Goal: Information Seeking & Learning: Learn about a topic

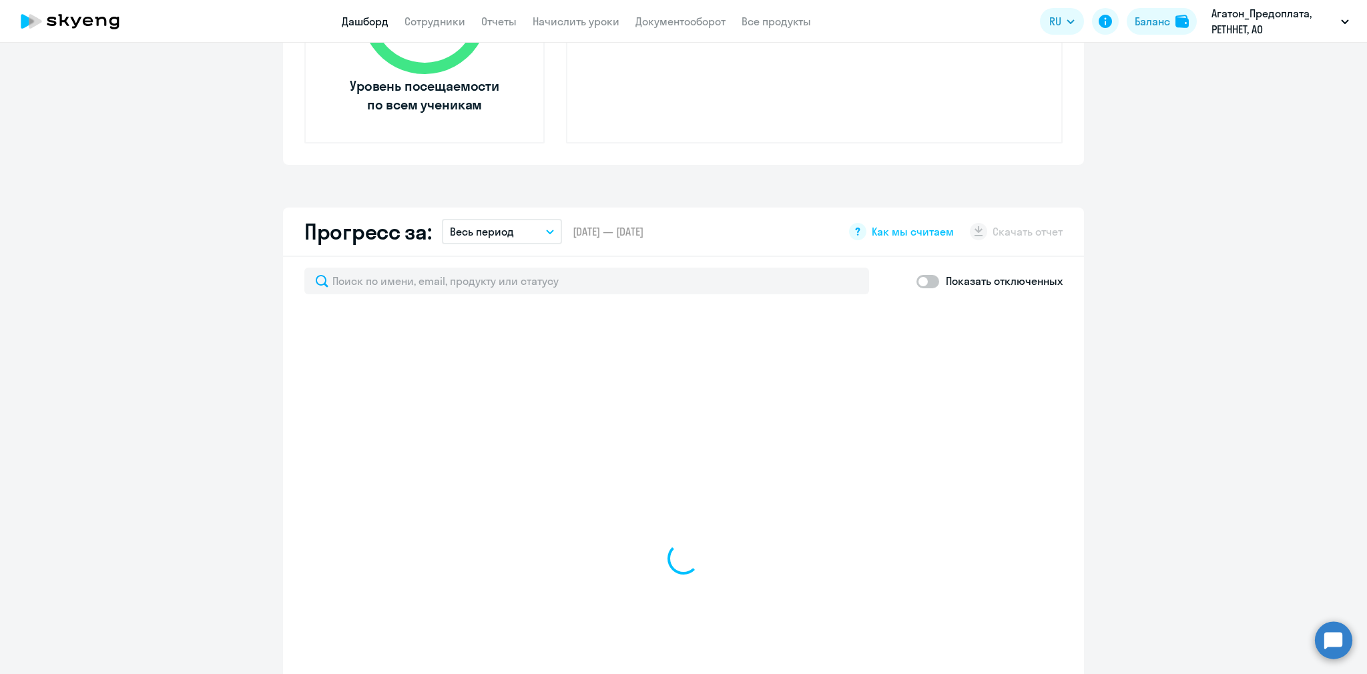
select select "30"
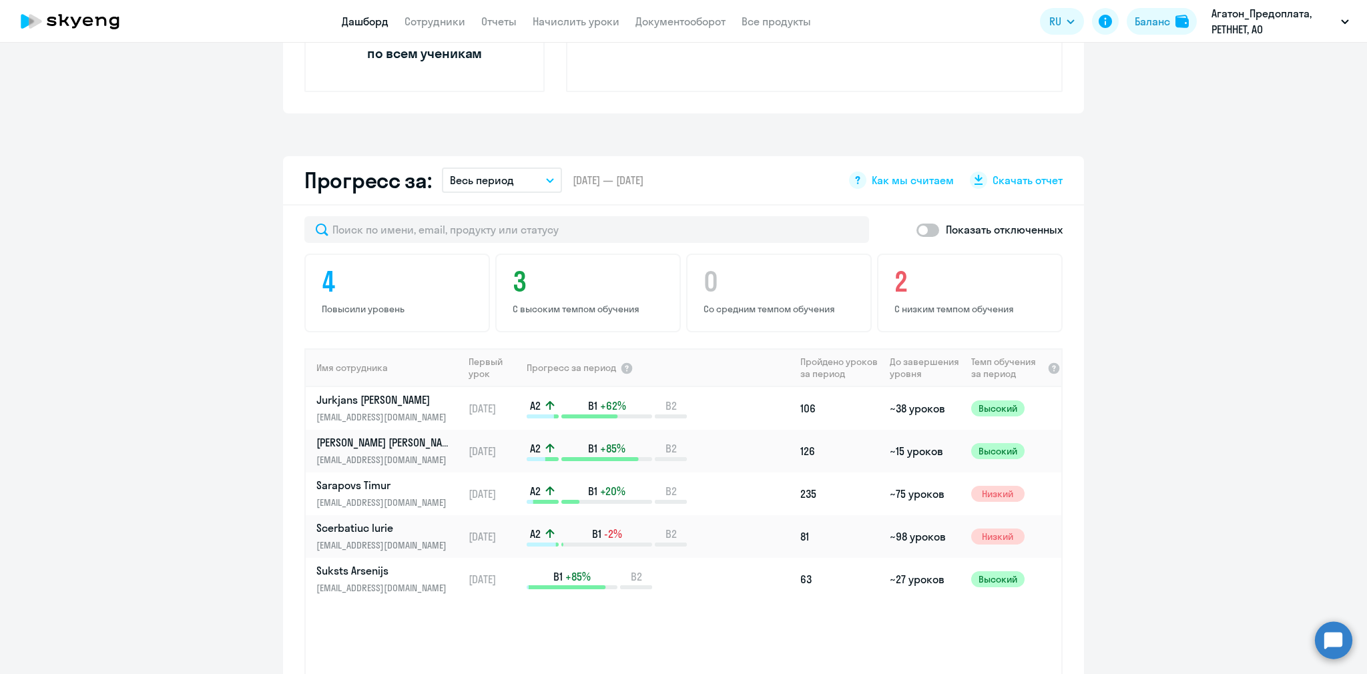
scroll to position [691, 0]
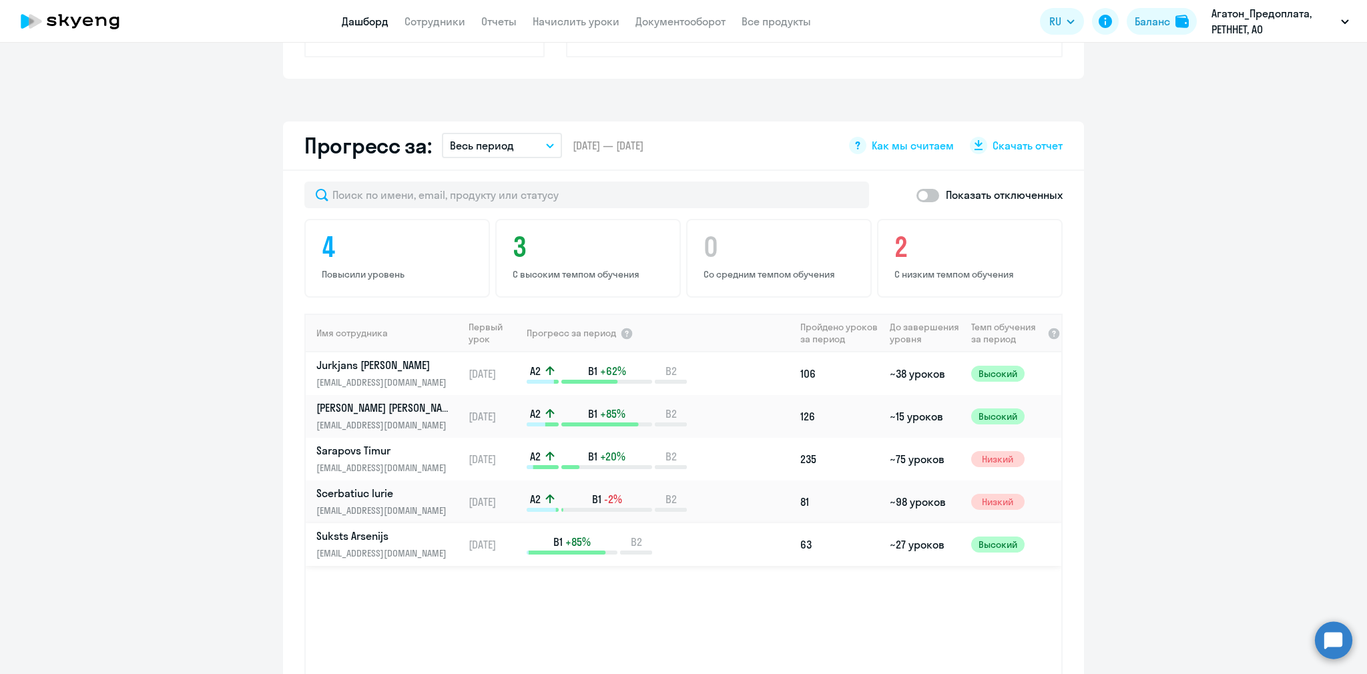
click at [732, 539] on div "B1 +85% B2" at bounding box center [661, 545] width 268 height 20
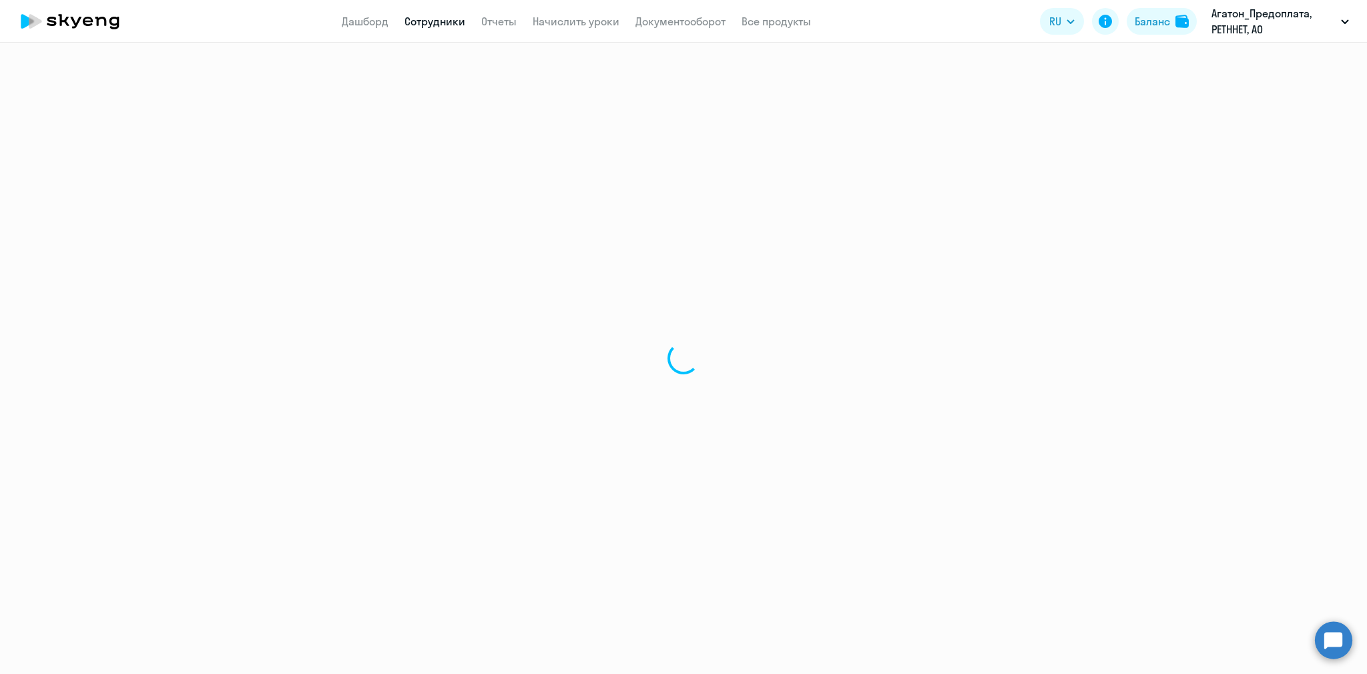
select select "english"
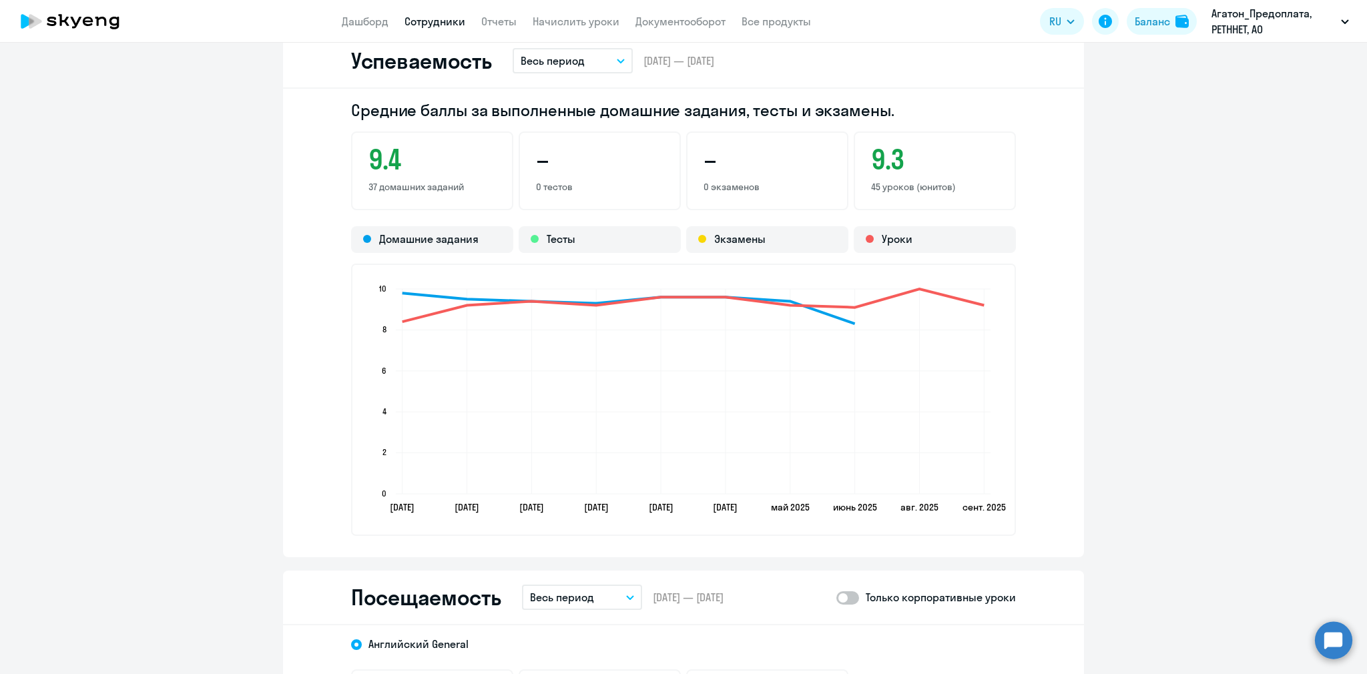
scroll to position [1124, 0]
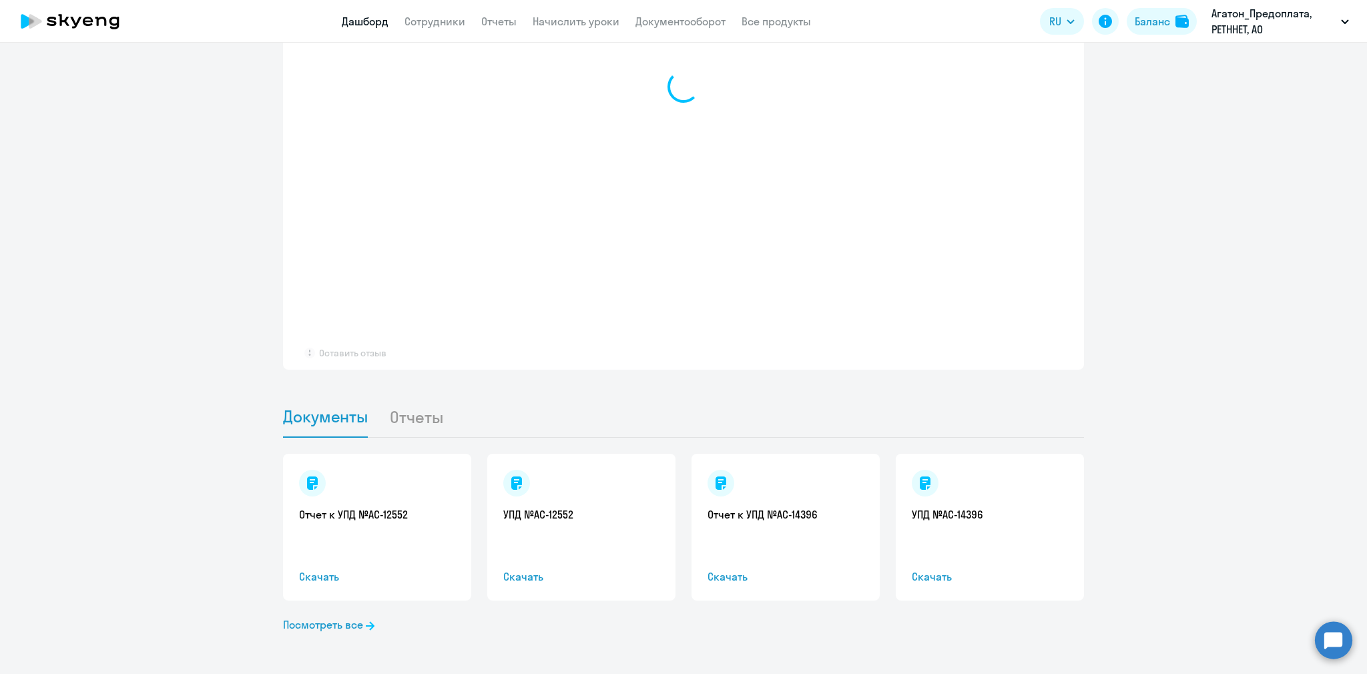
select select "30"
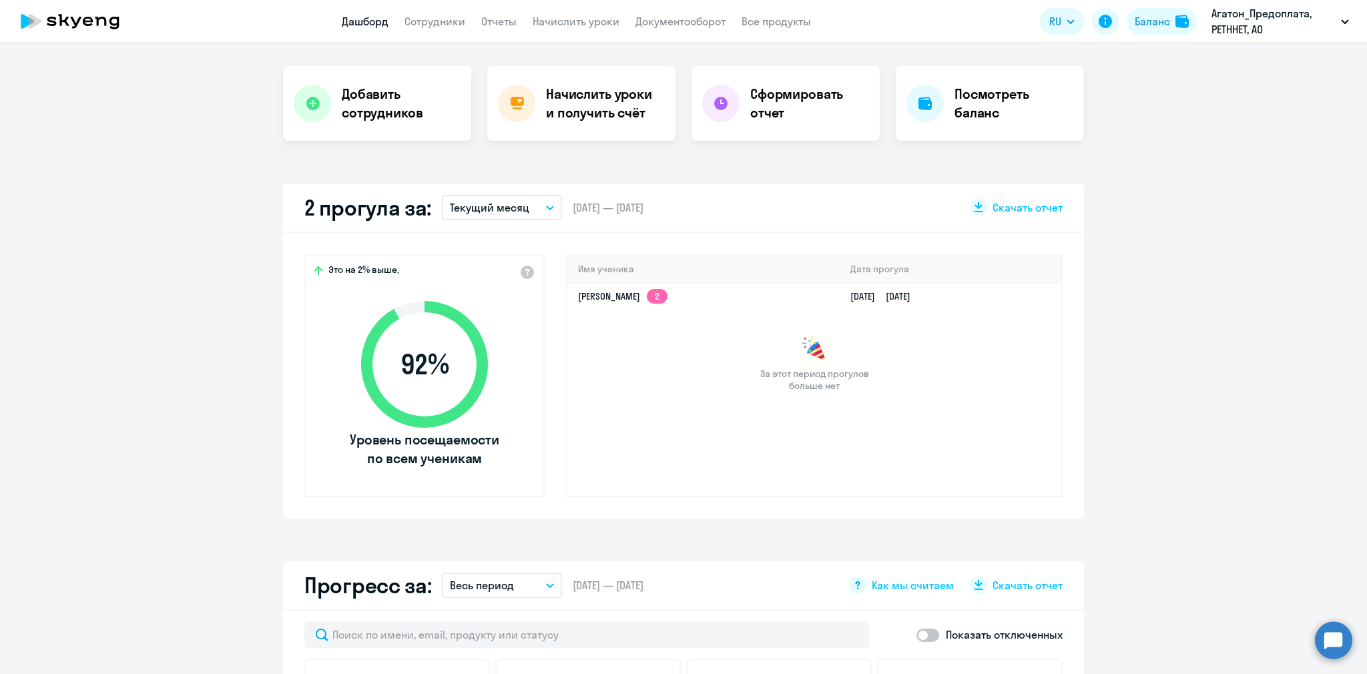
scroll to position [299, 0]
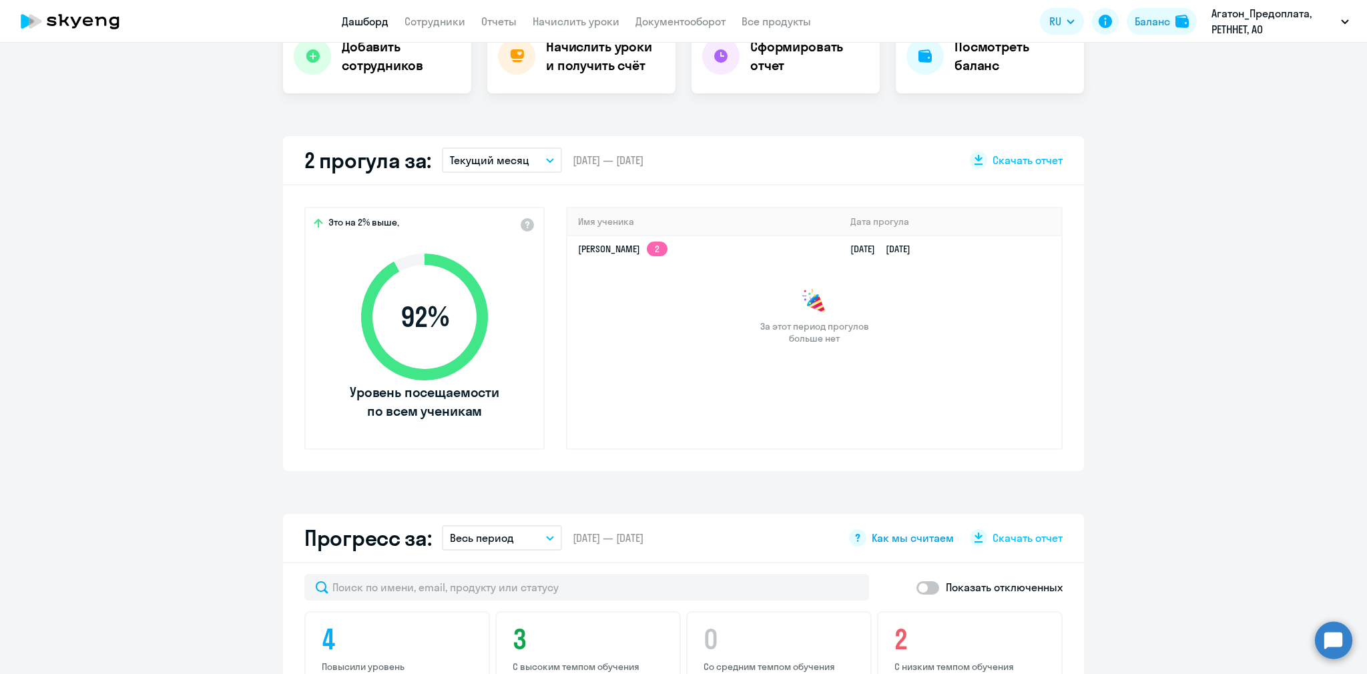
click at [926, 537] on span "Как мы считаем" at bounding box center [913, 538] width 82 height 15
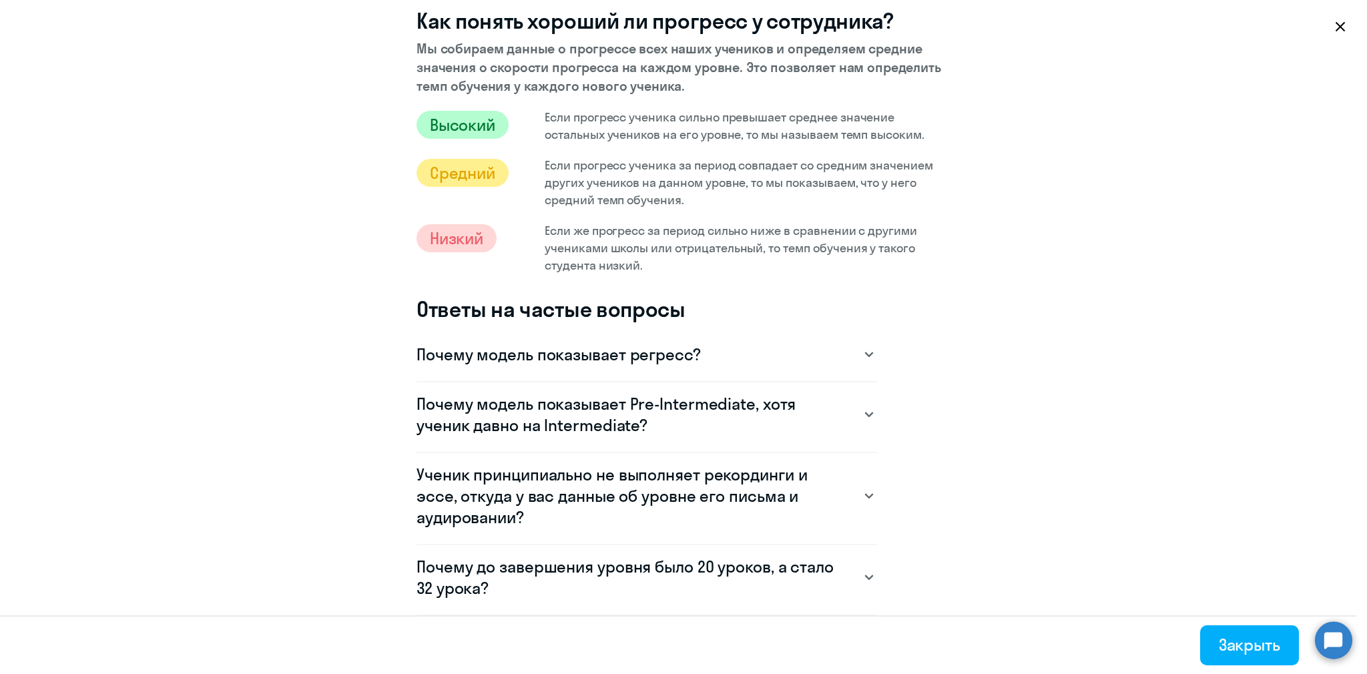
scroll to position [778, 0]
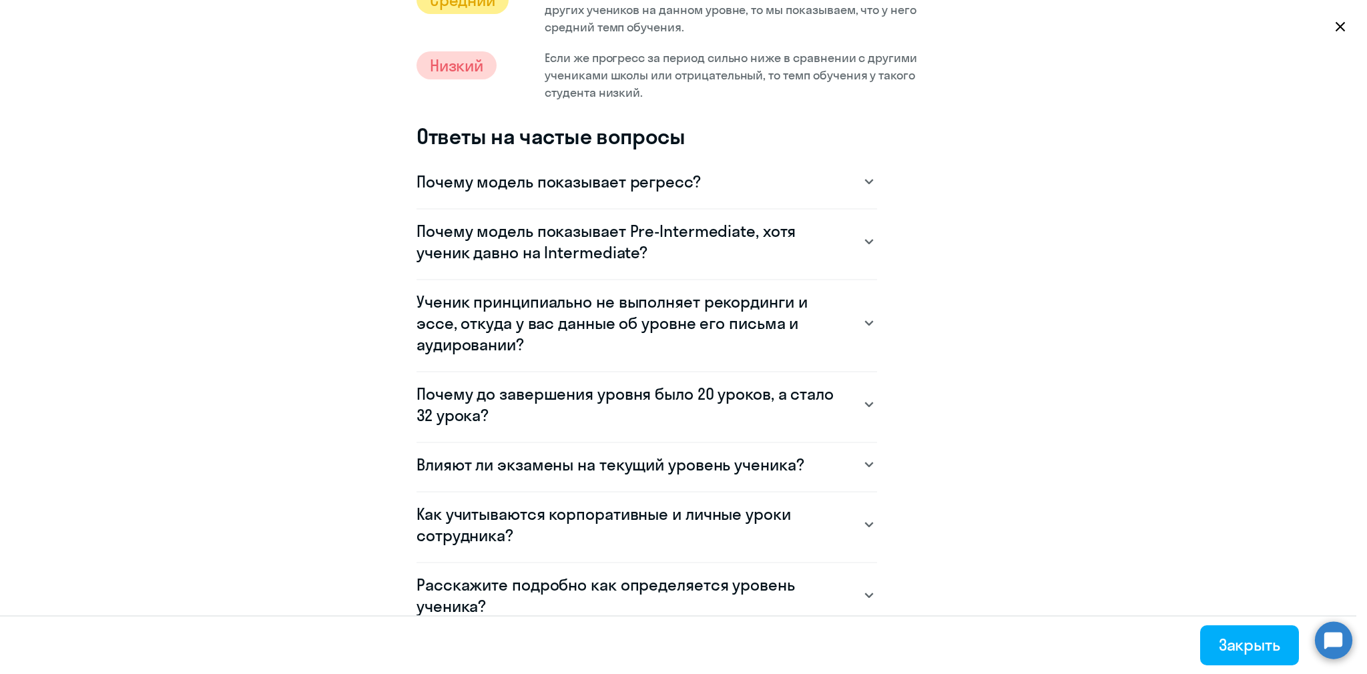
click at [751, 244] on h3 "Почему модель показывает Pre-Intermediate, хотя ученик давно на Intermediate?" at bounding box center [633, 241] width 434 height 43
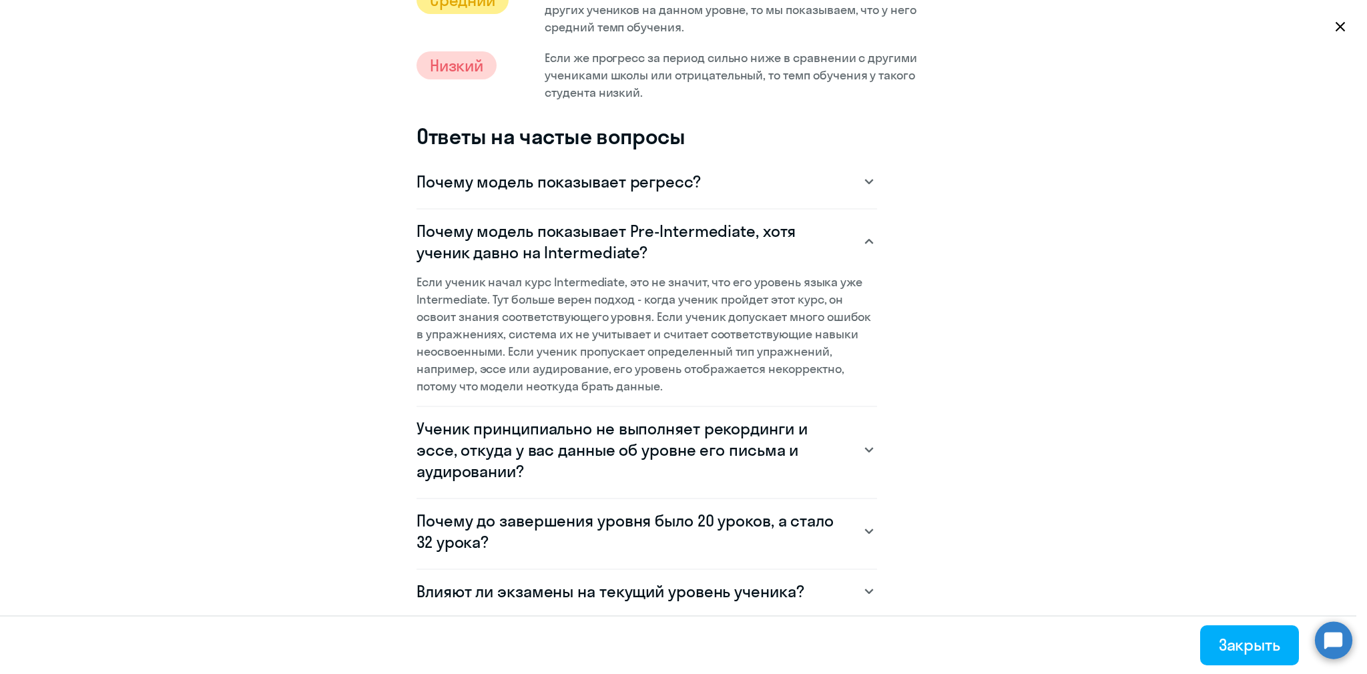
click at [751, 244] on h3 "Почему модель показывает Pre-Intermediate, хотя ученик давно на Intermediate?" at bounding box center [633, 241] width 434 height 43
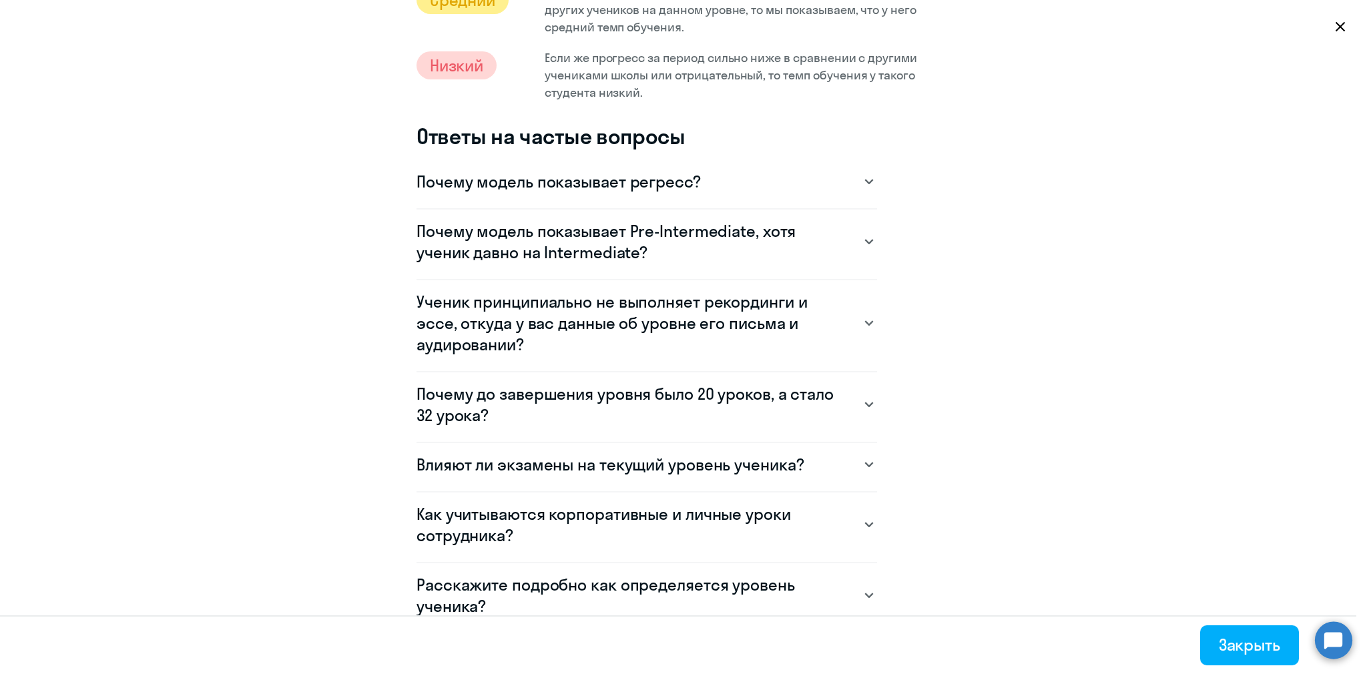
click at [786, 332] on h3 "Ученик принципиально не выполняет рекординги и эссе, откуда у вас данные об уро…" at bounding box center [633, 323] width 434 height 64
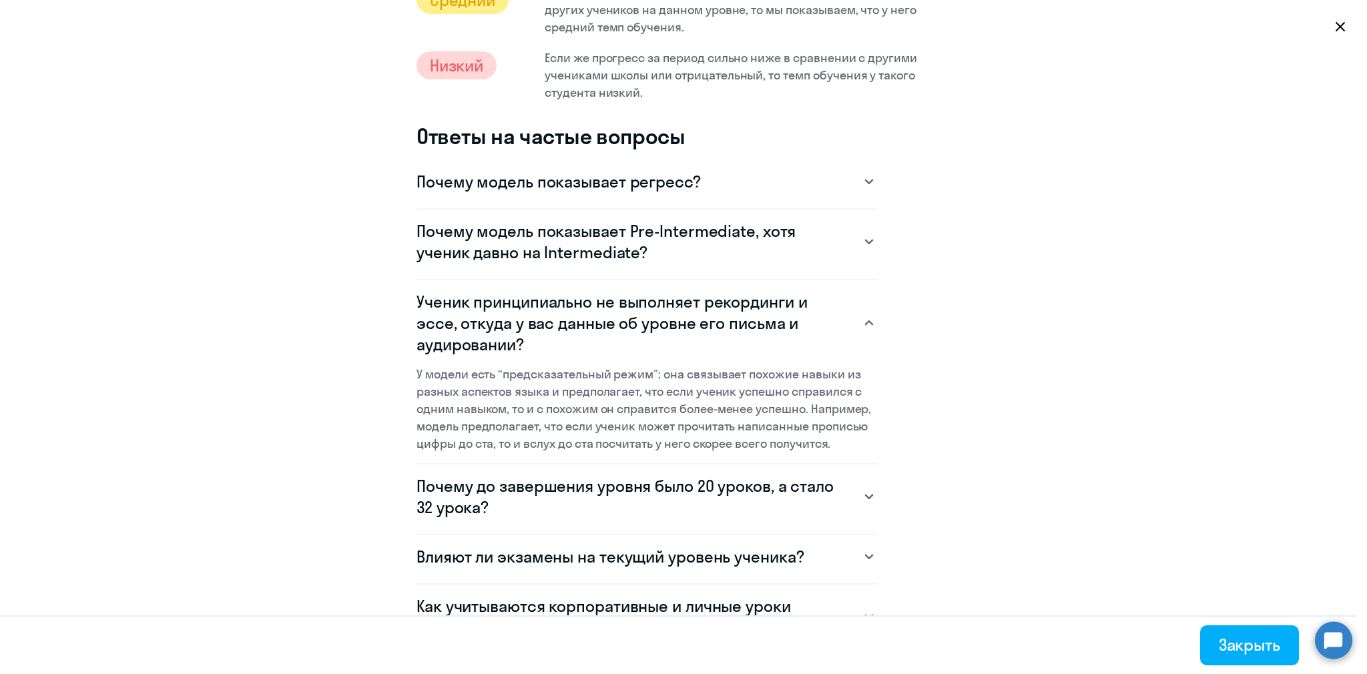
click at [778, 332] on h3 "Ученик принципиально не выполняет рекординги и эссе, откуда у вас данные об уро…" at bounding box center [633, 323] width 434 height 64
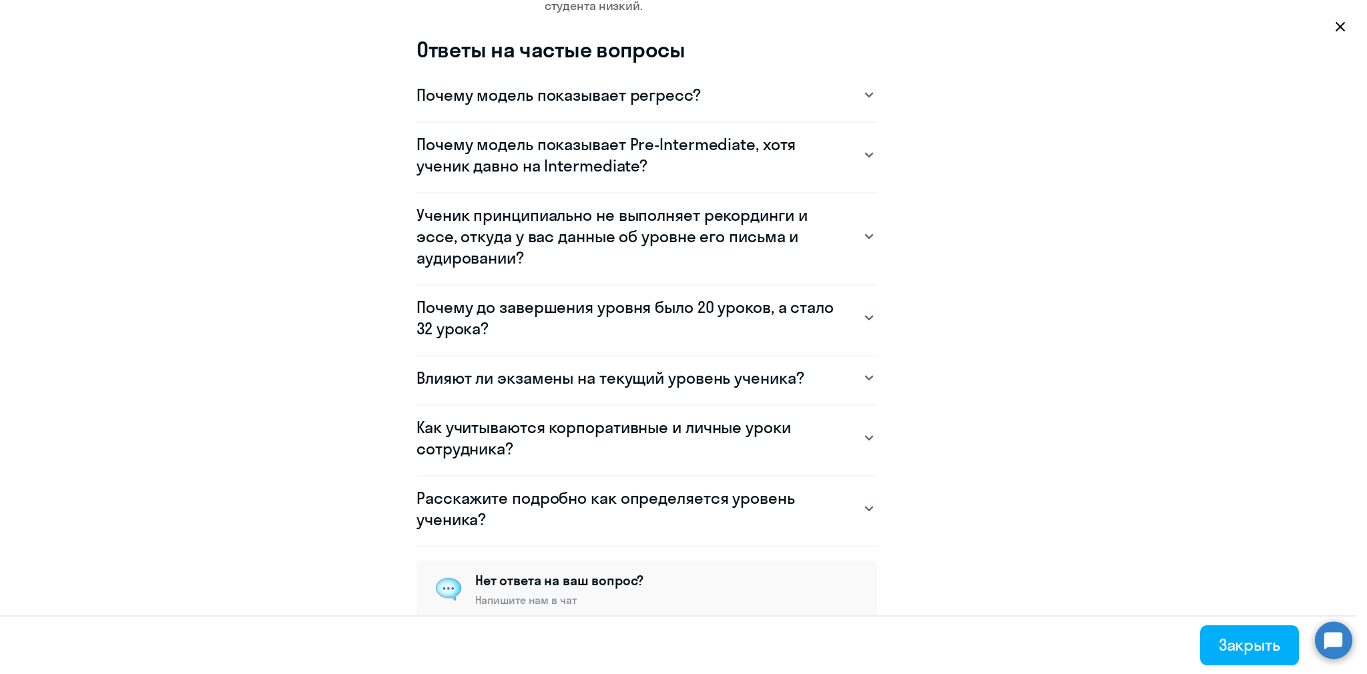
scroll to position [963, 0]
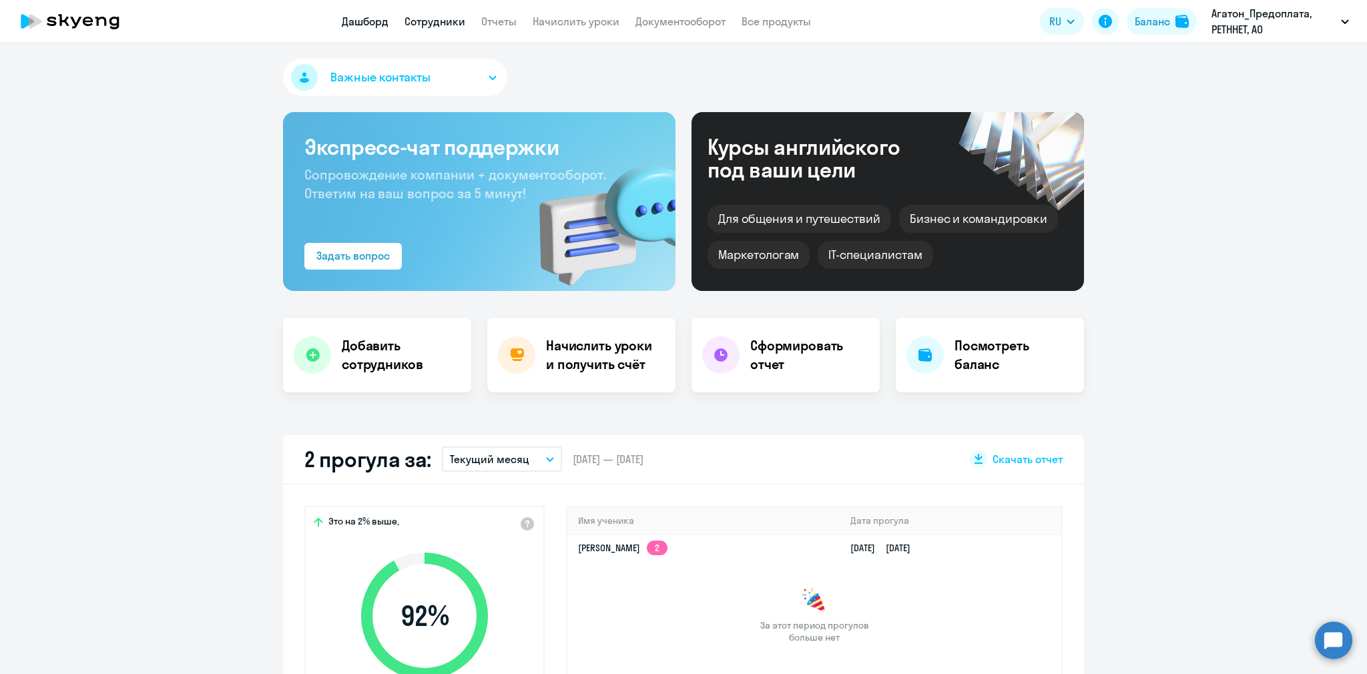
click at [453, 28] on link "Сотрудники" at bounding box center [434, 21] width 61 height 13
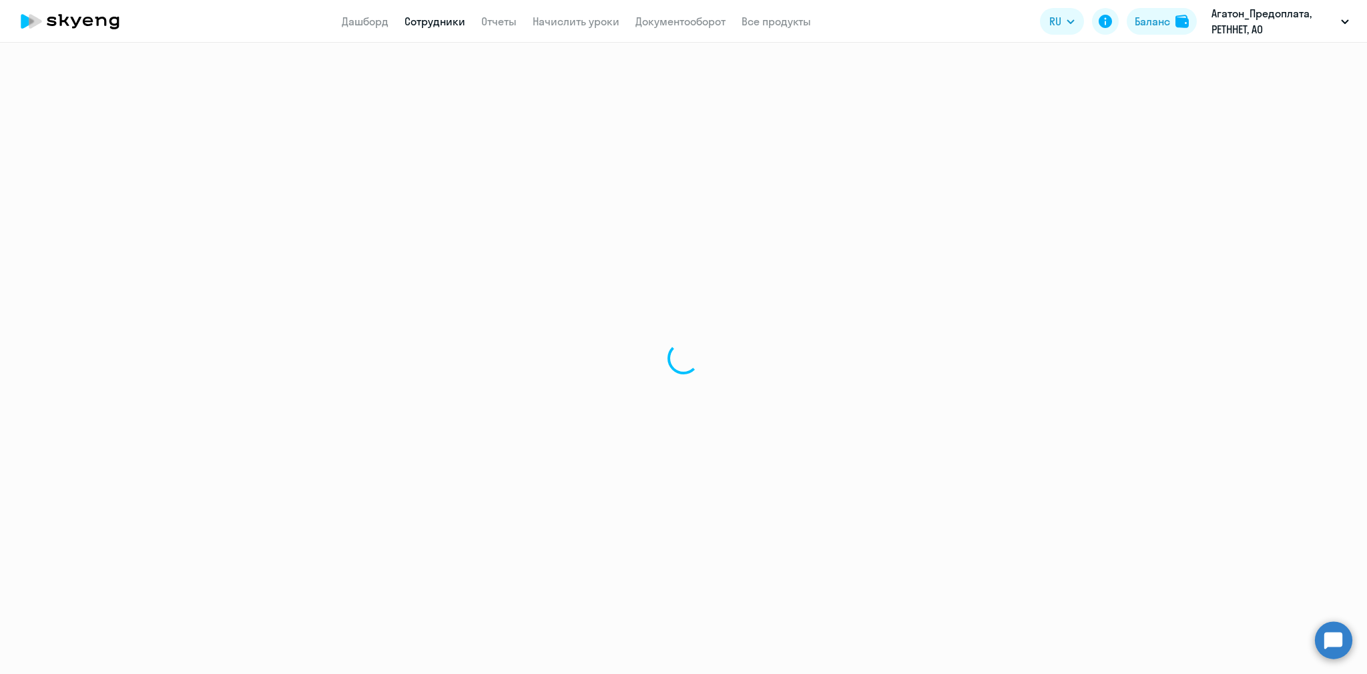
select select "30"
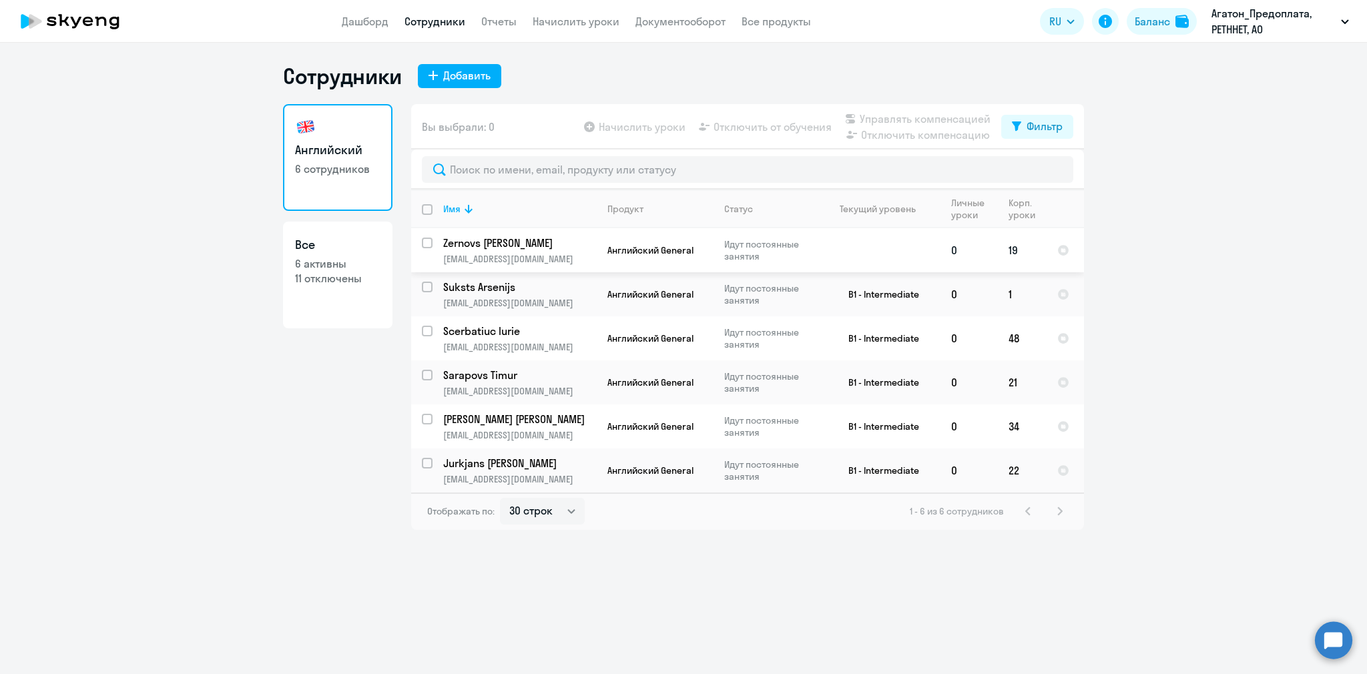
click at [797, 260] on p "Идут постоянные занятия" at bounding box center [769, 250] width 91 height 24
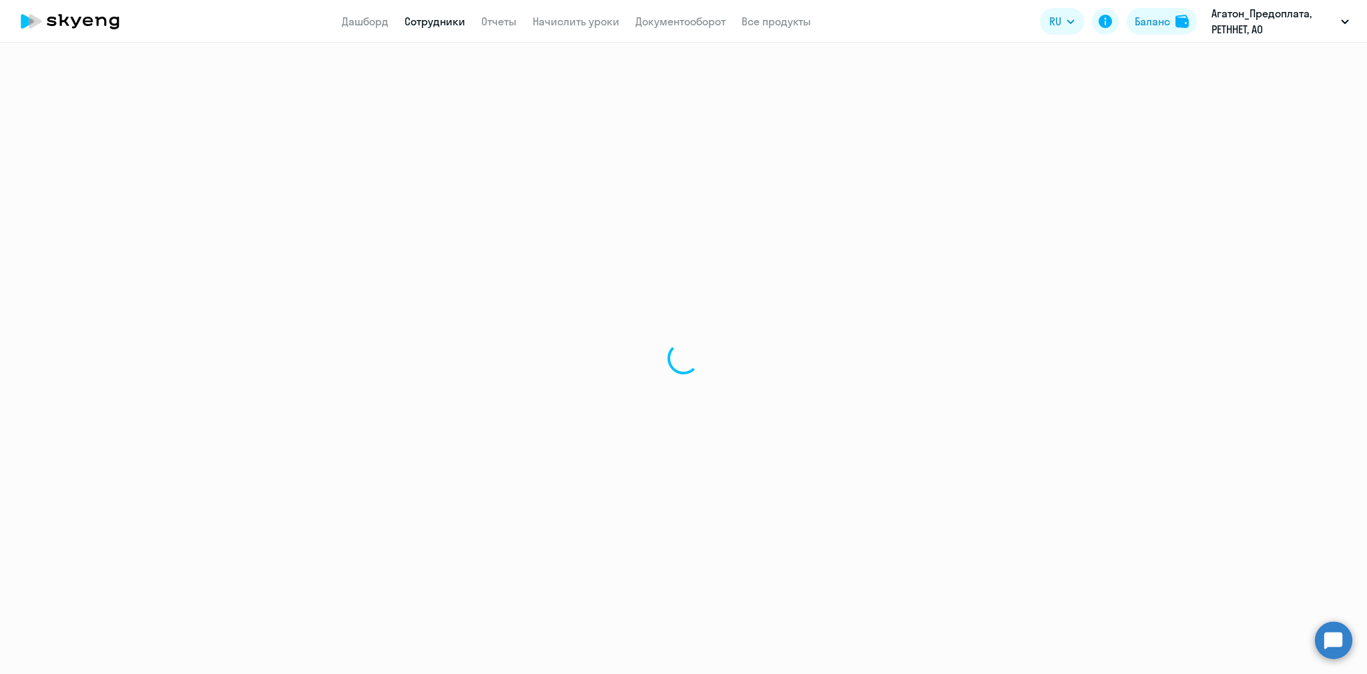
select select "english"
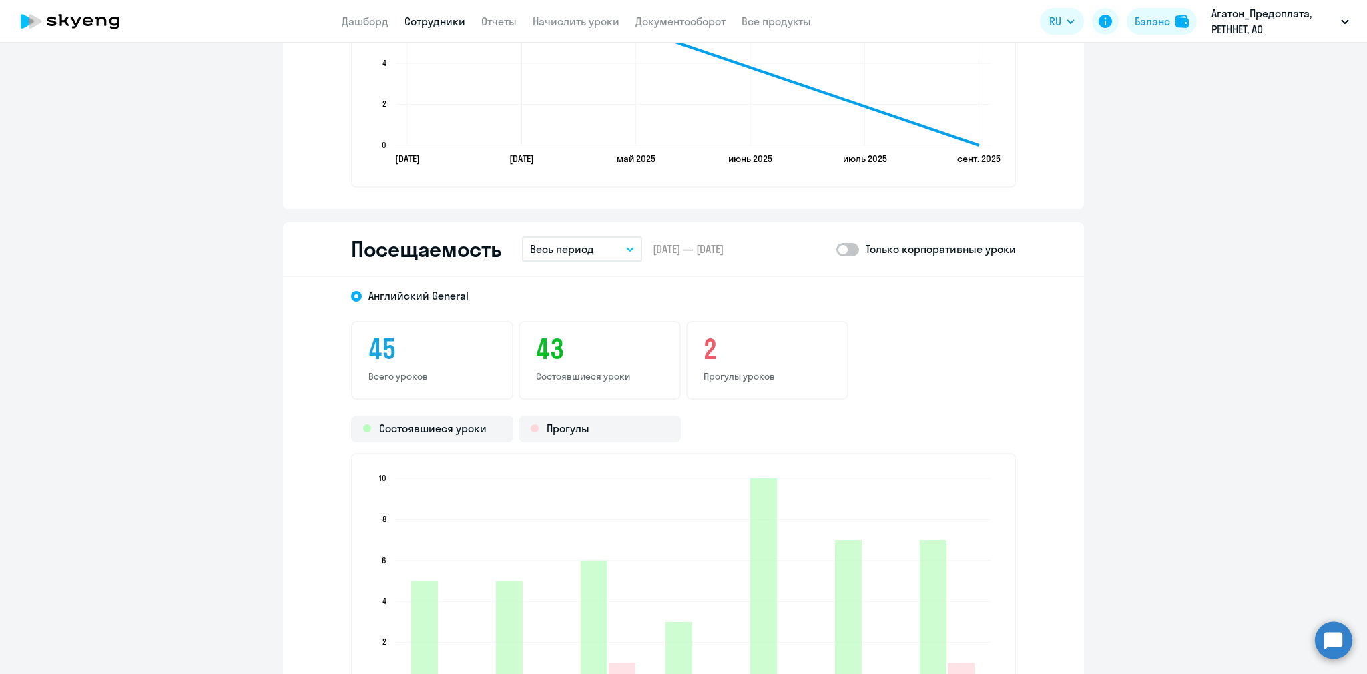
scroll to position [1329, 0]
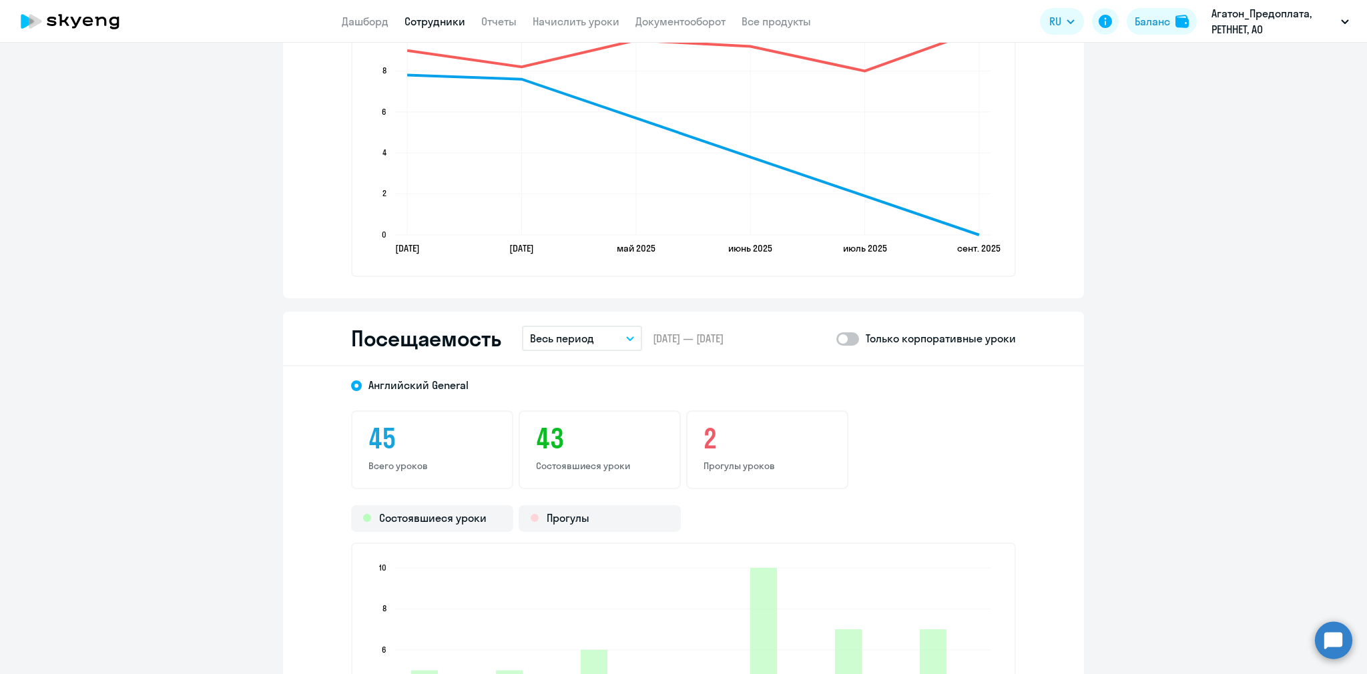
select select "30"
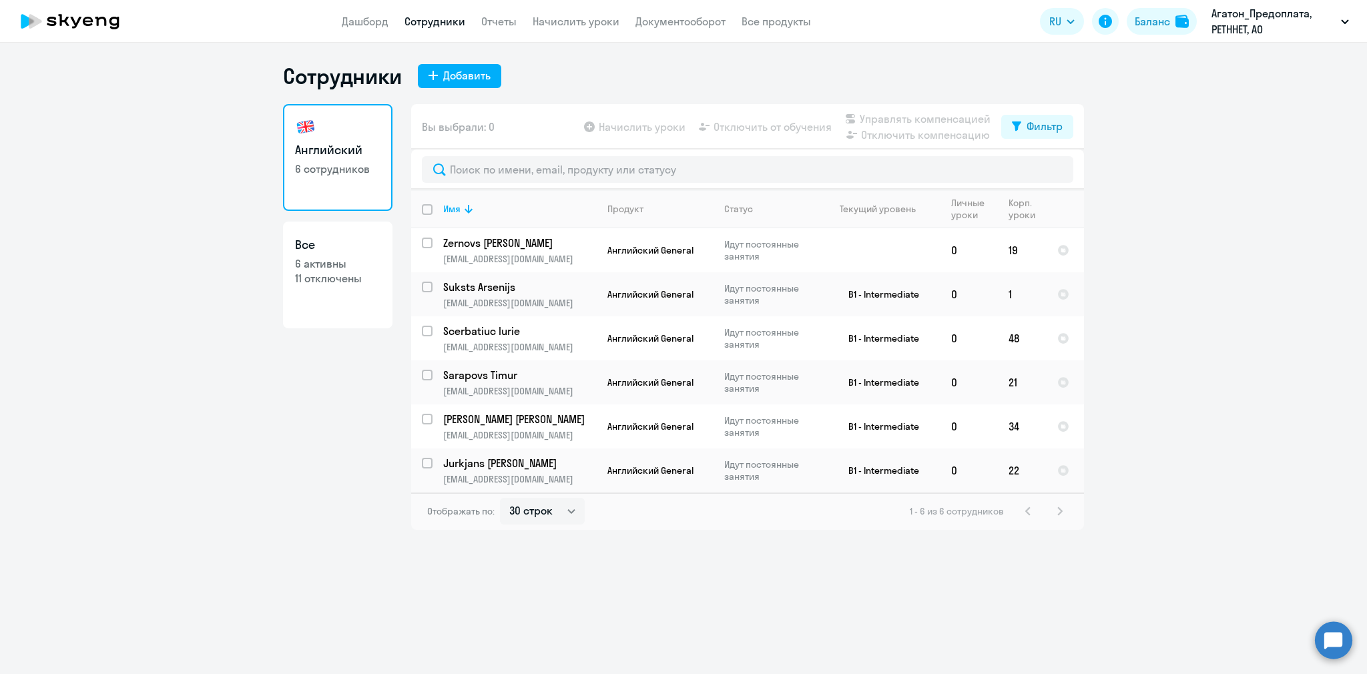
select select "30"
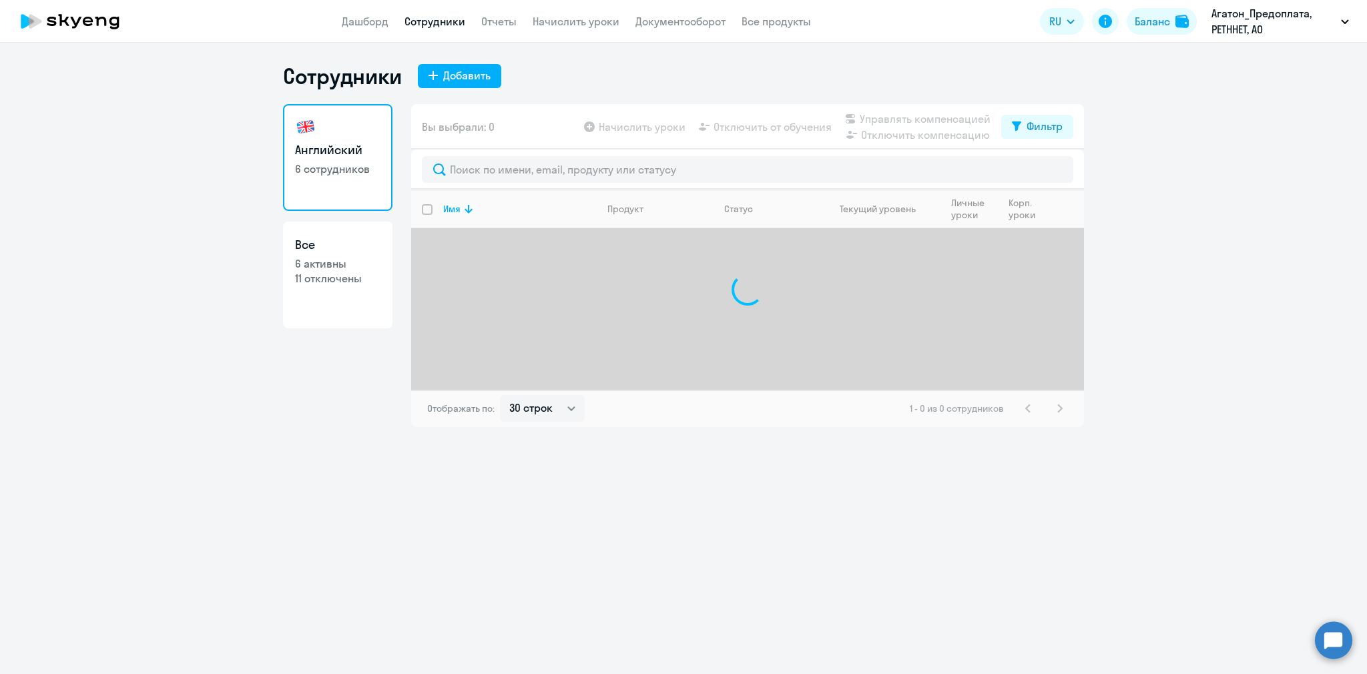
select select "30"
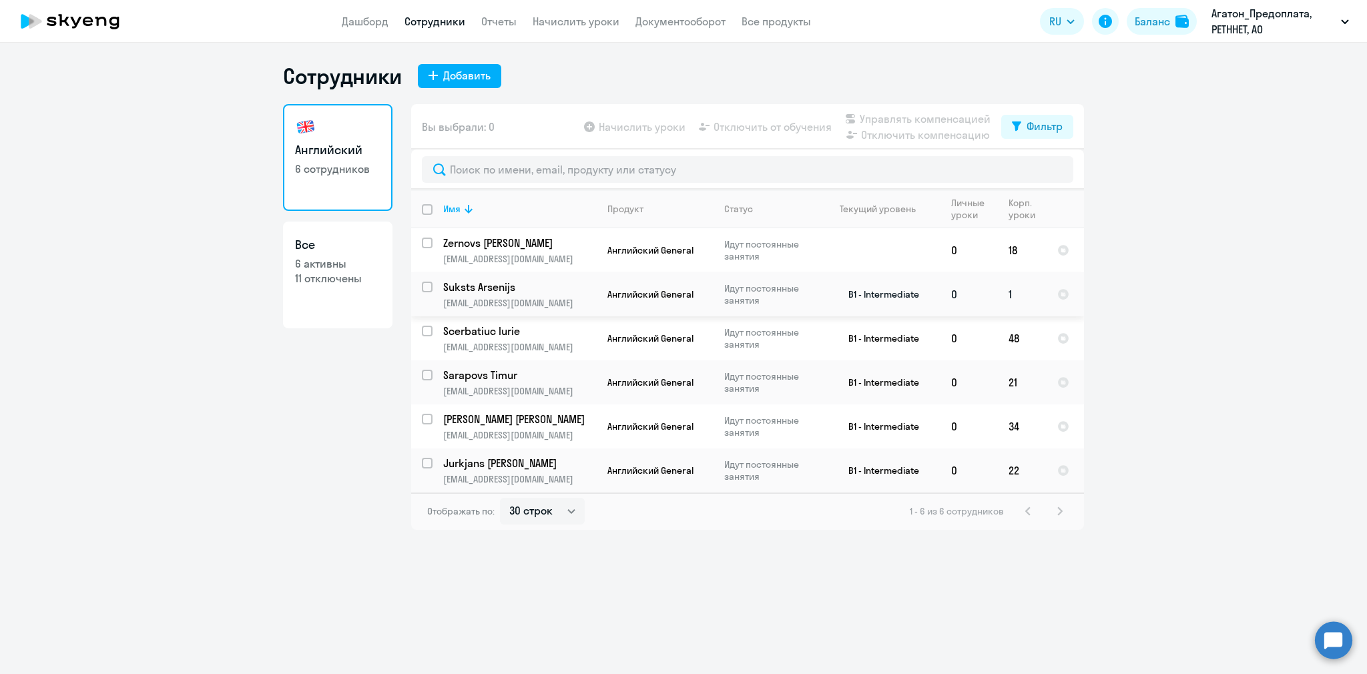
click at [531, 291] on p "Suksts Arsenijs" at bounding box center [518, 287] width 151 height 15
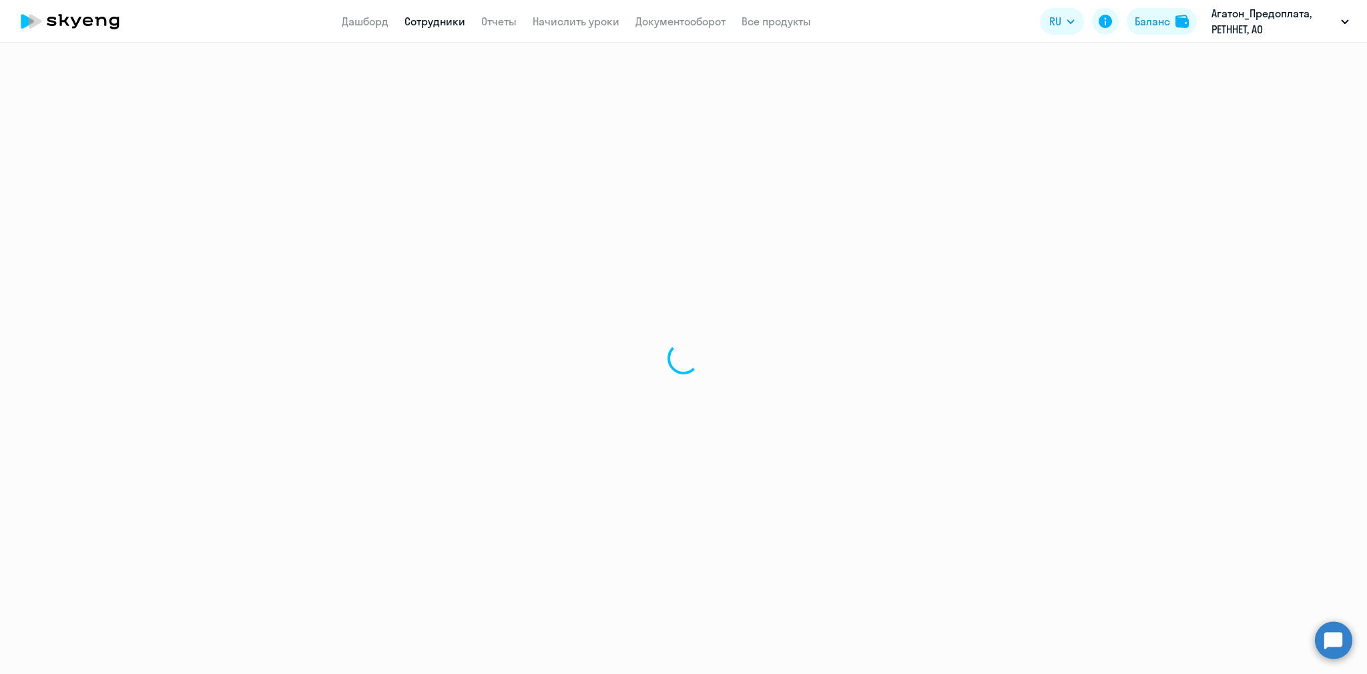
select select "english"
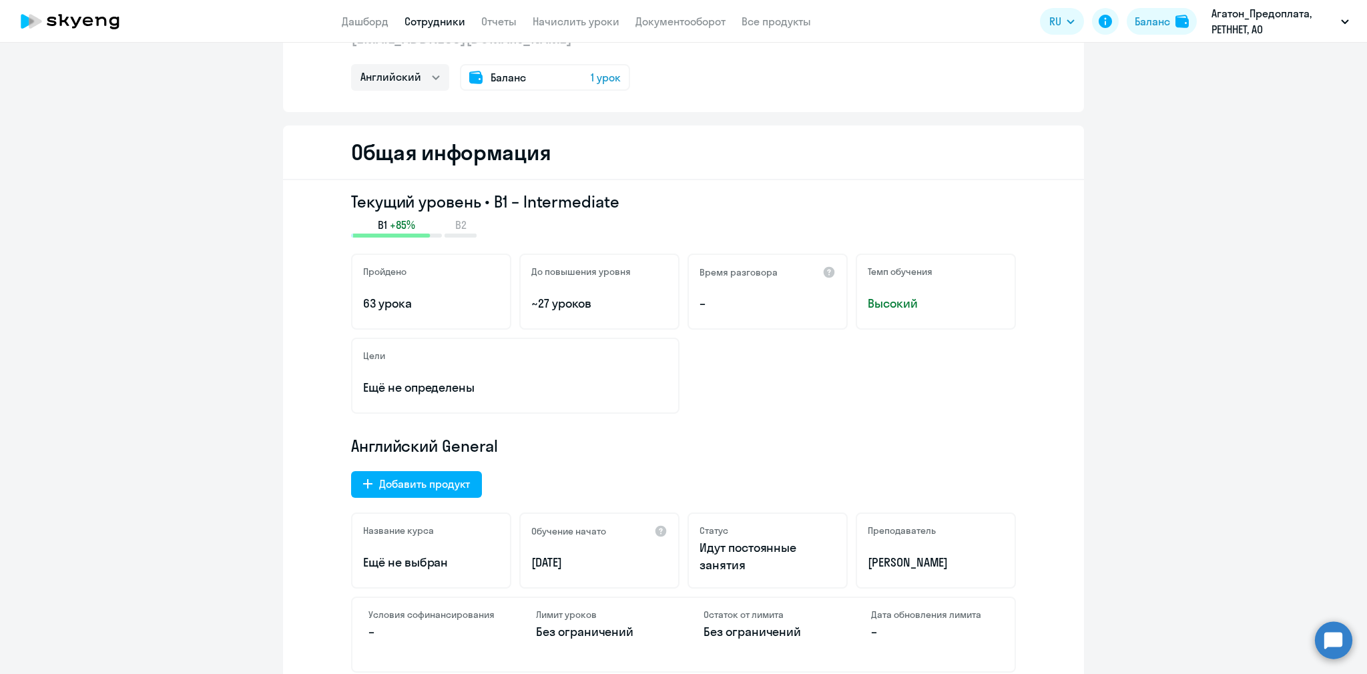
scroll to position [173, 0]
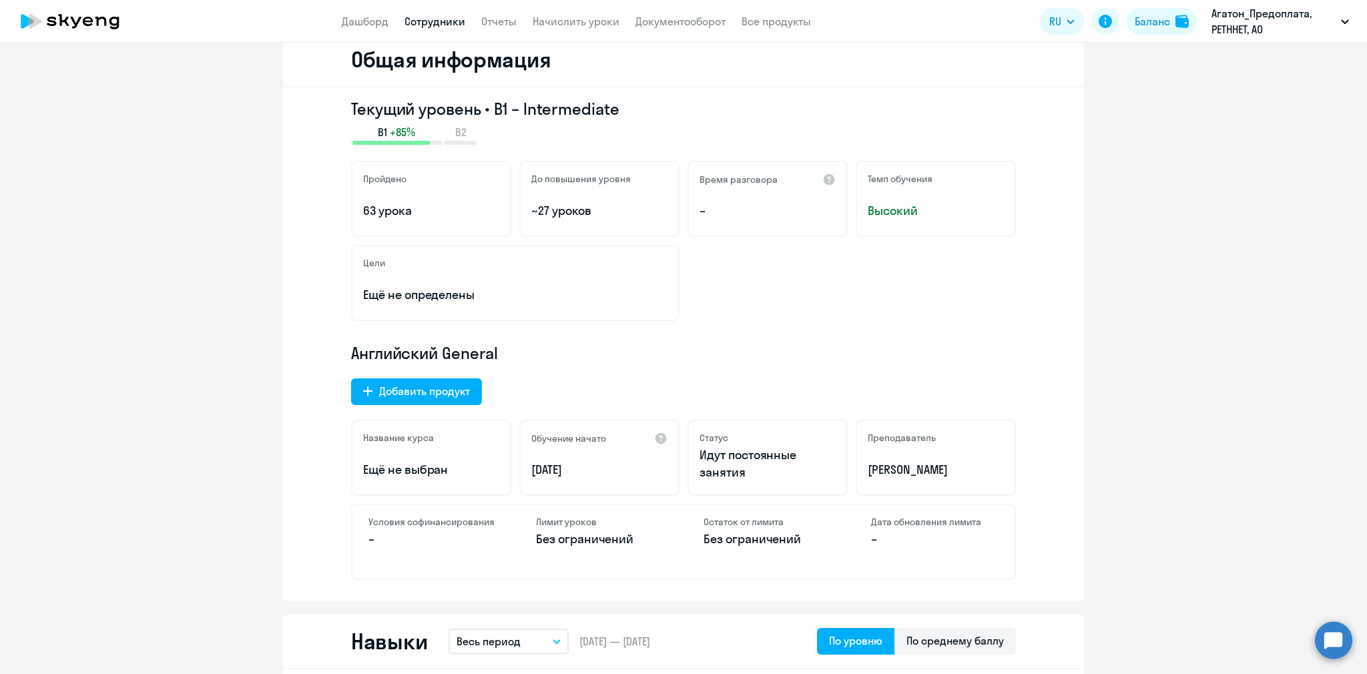
select select "30"
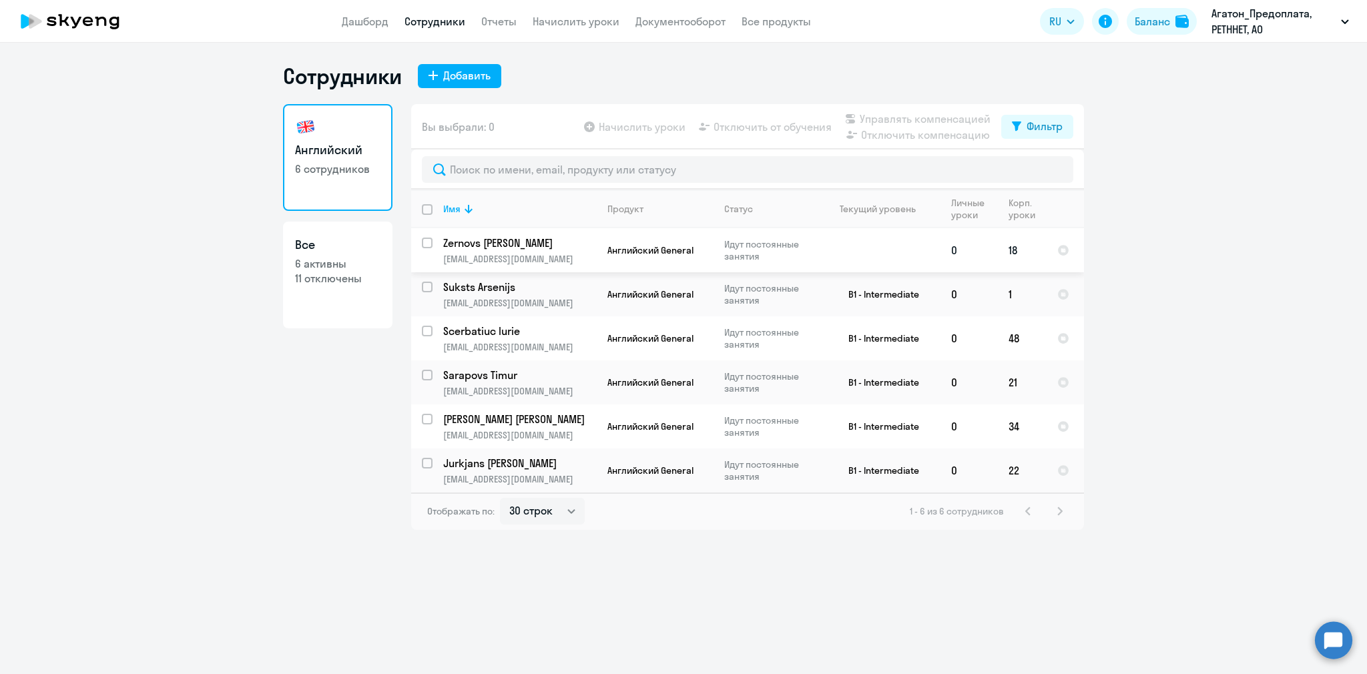
click at [561, 264] on p "[EMAIL_ADDRESS][DOMAIN_NAME]" at bounding box center [519, 259] width 153 height 12
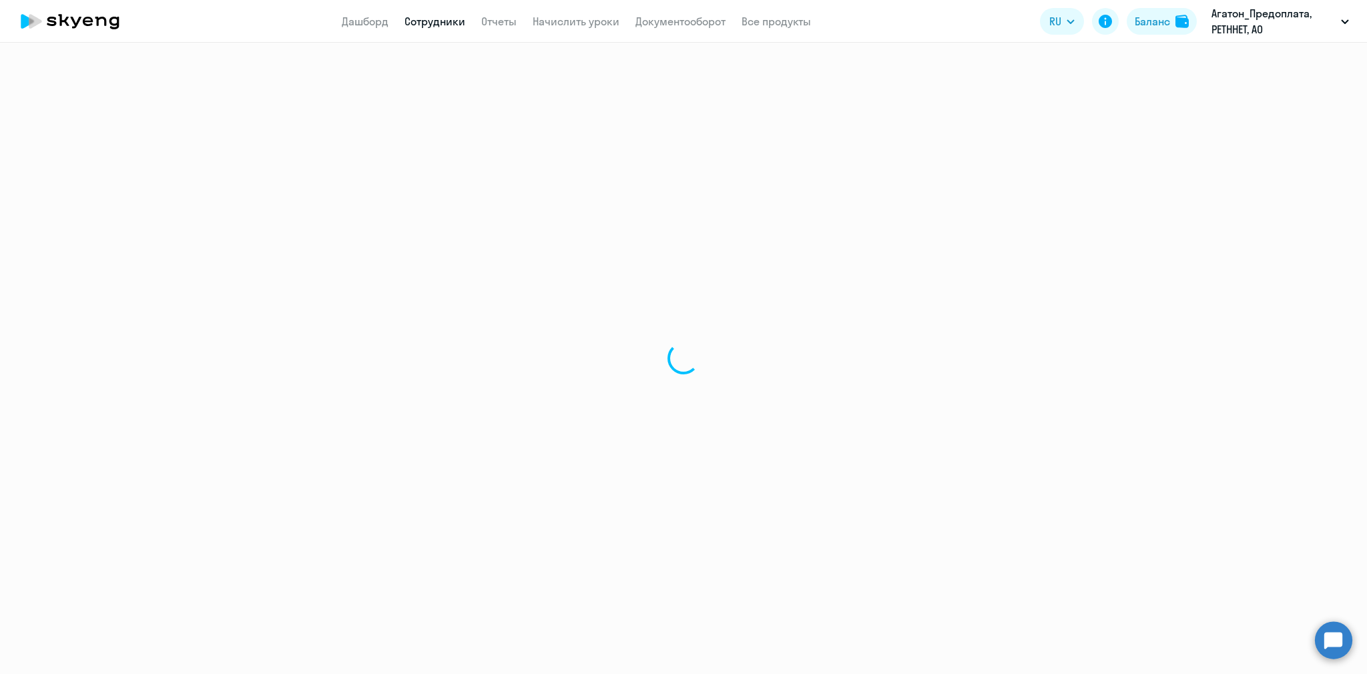
select select "english"
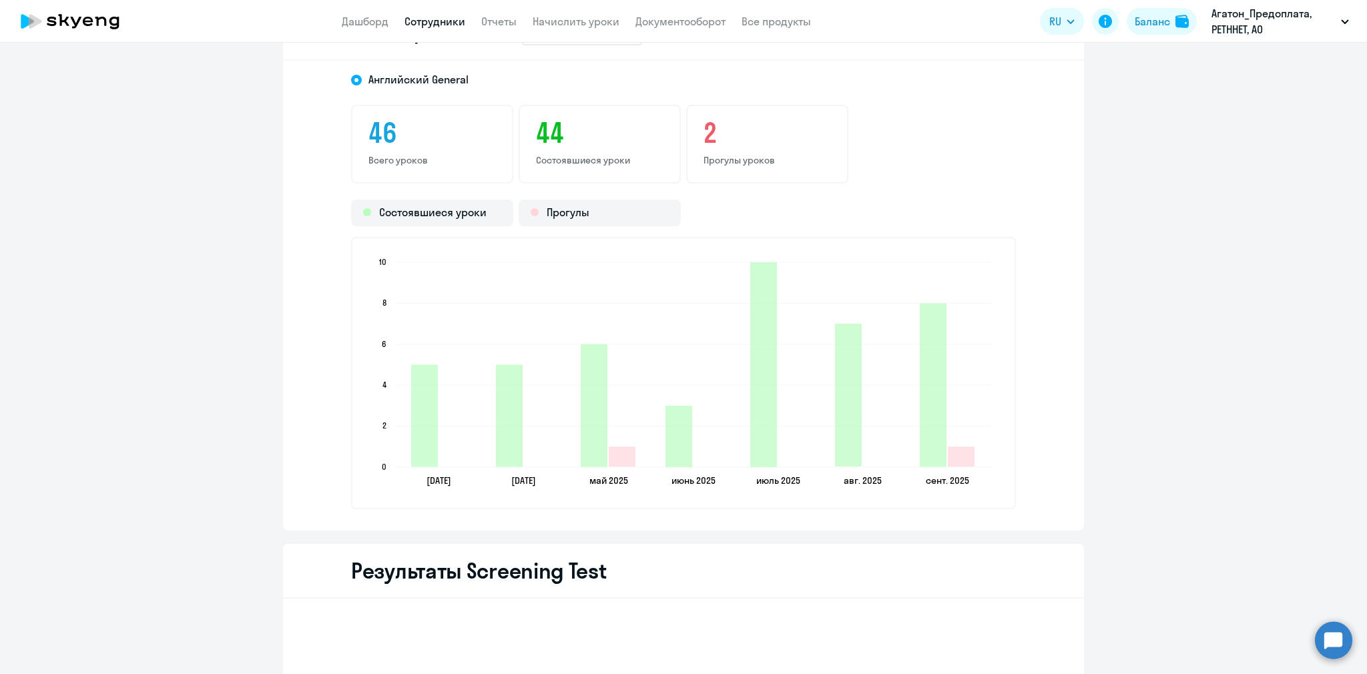
scroll to position [1643, 0]
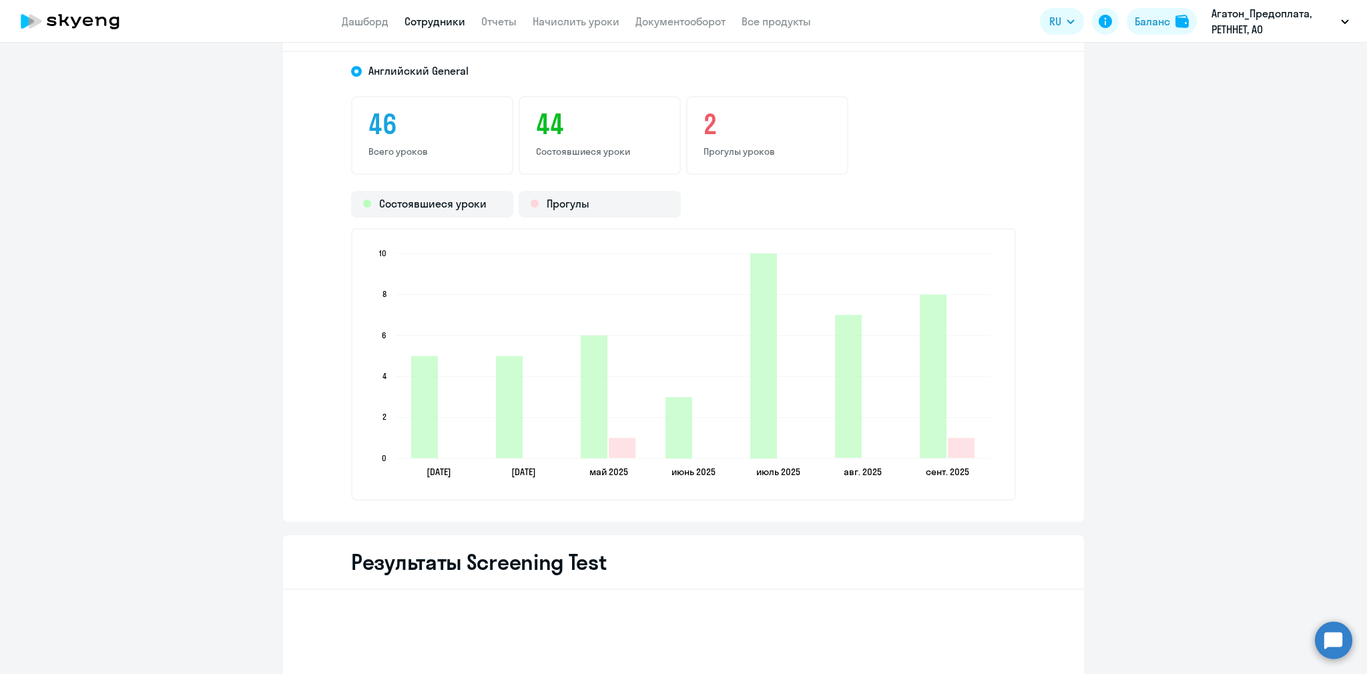
click at [963, 366] on icon "[DATE] [DATE] [DATE] [DATE] [DATE] [DATE] [DATE] [DATE] [DATE] [DATE] [DATE] [D…" at bounding box center [683, 364] width 634 height 235
click at [944, 362] on icon "2025-09-17T21:00:00.000Z Состоявшиеся уроки 8" at bounding box center [933, 376] width 27 height 164
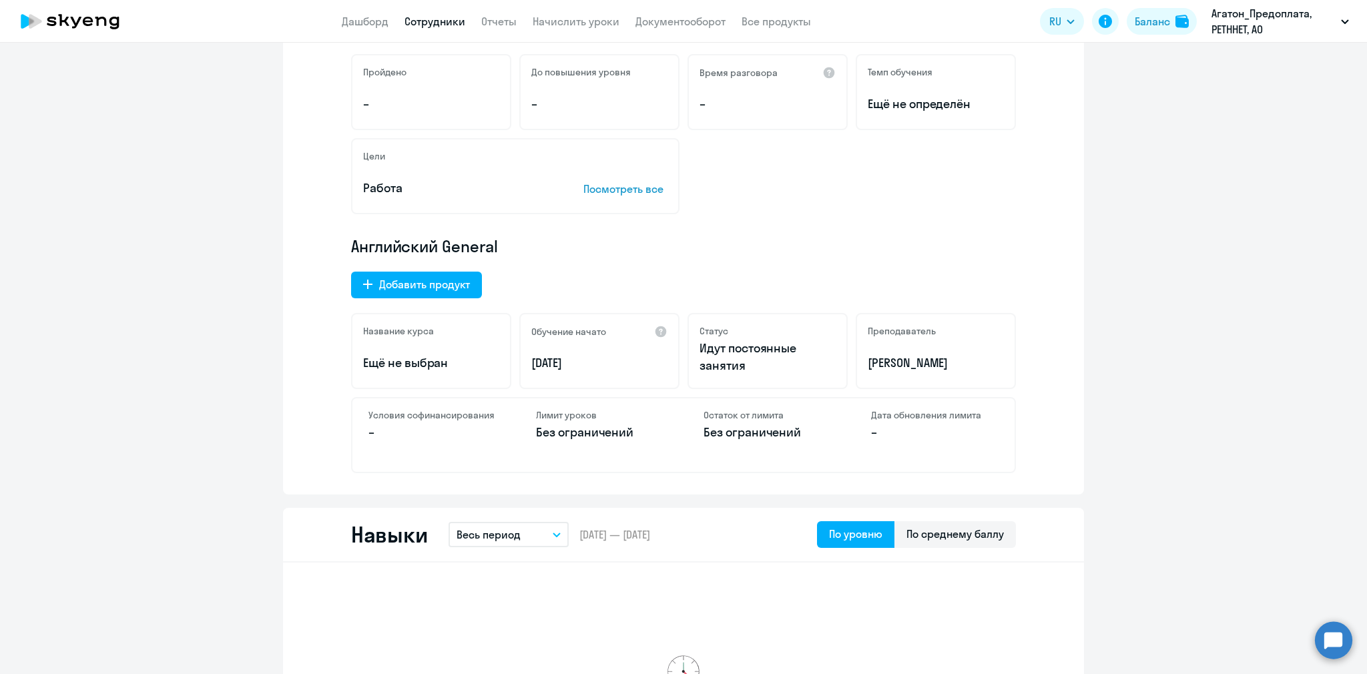
scroll to position [0, 0]
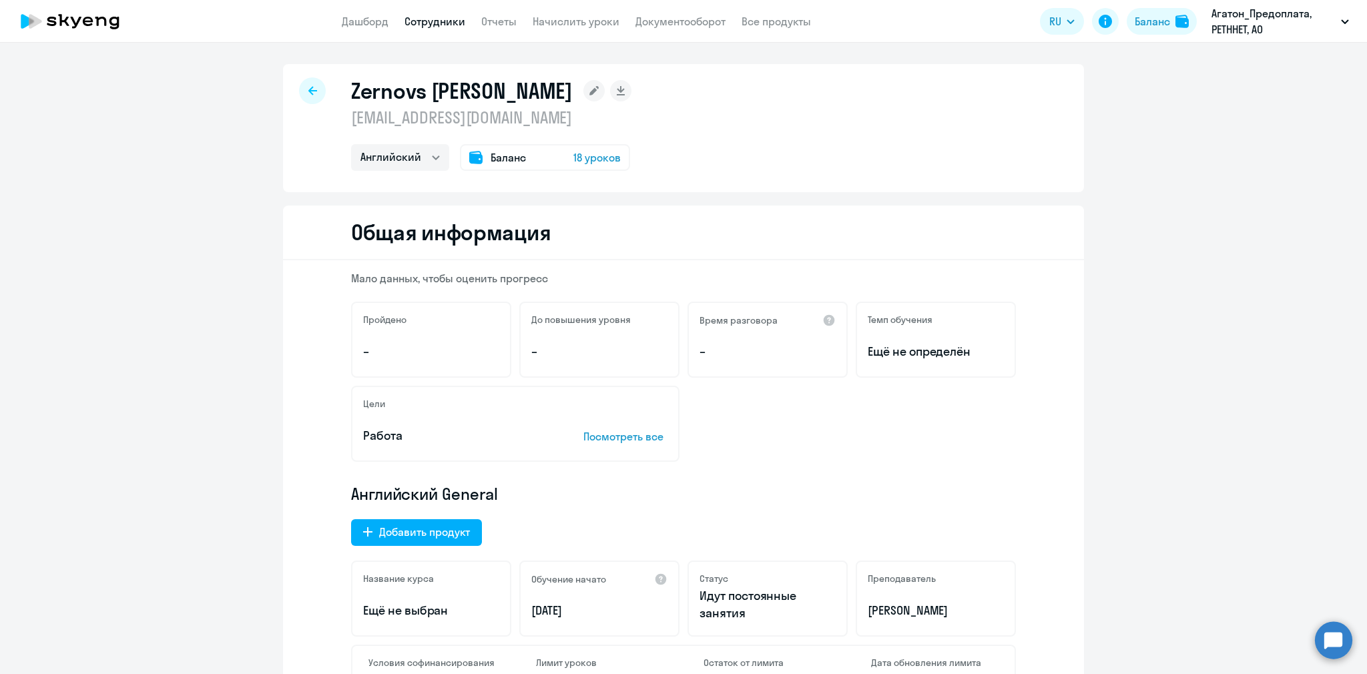
select select "30"
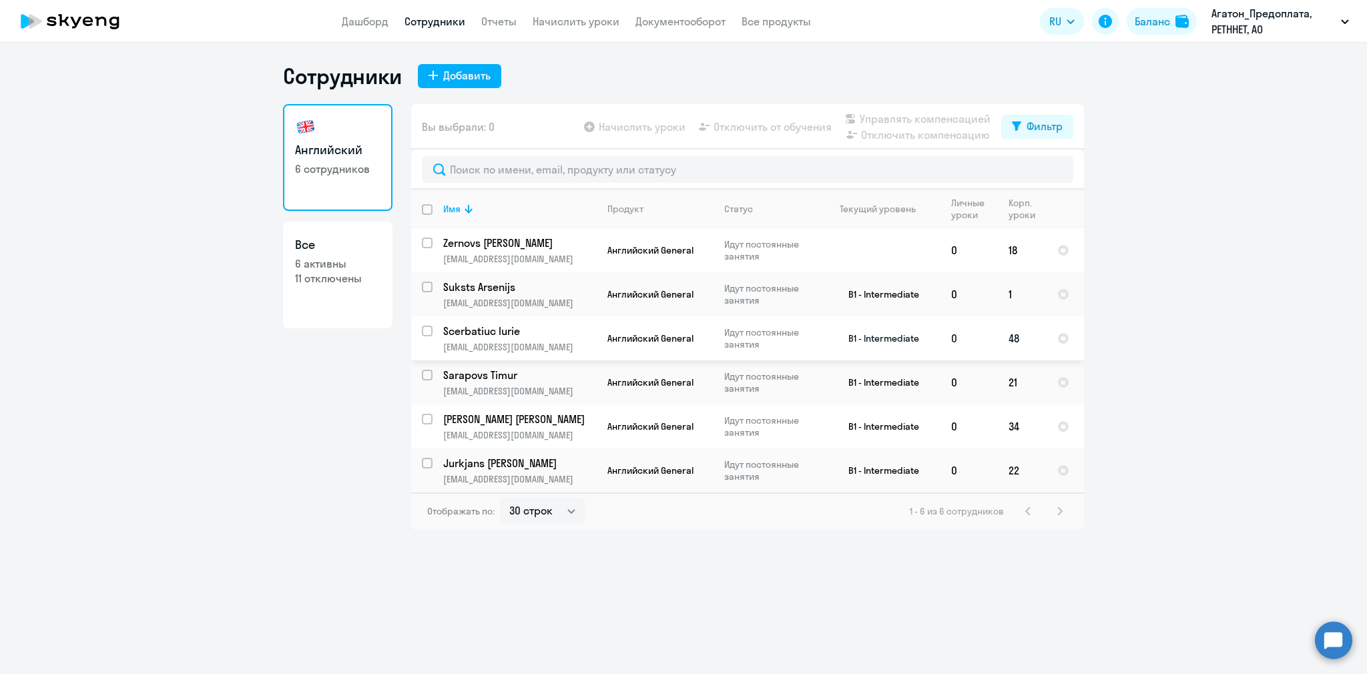
click at [823, 335] on td "B1 - Intermediate" at bounding box center [878, 338] width 124 height 44
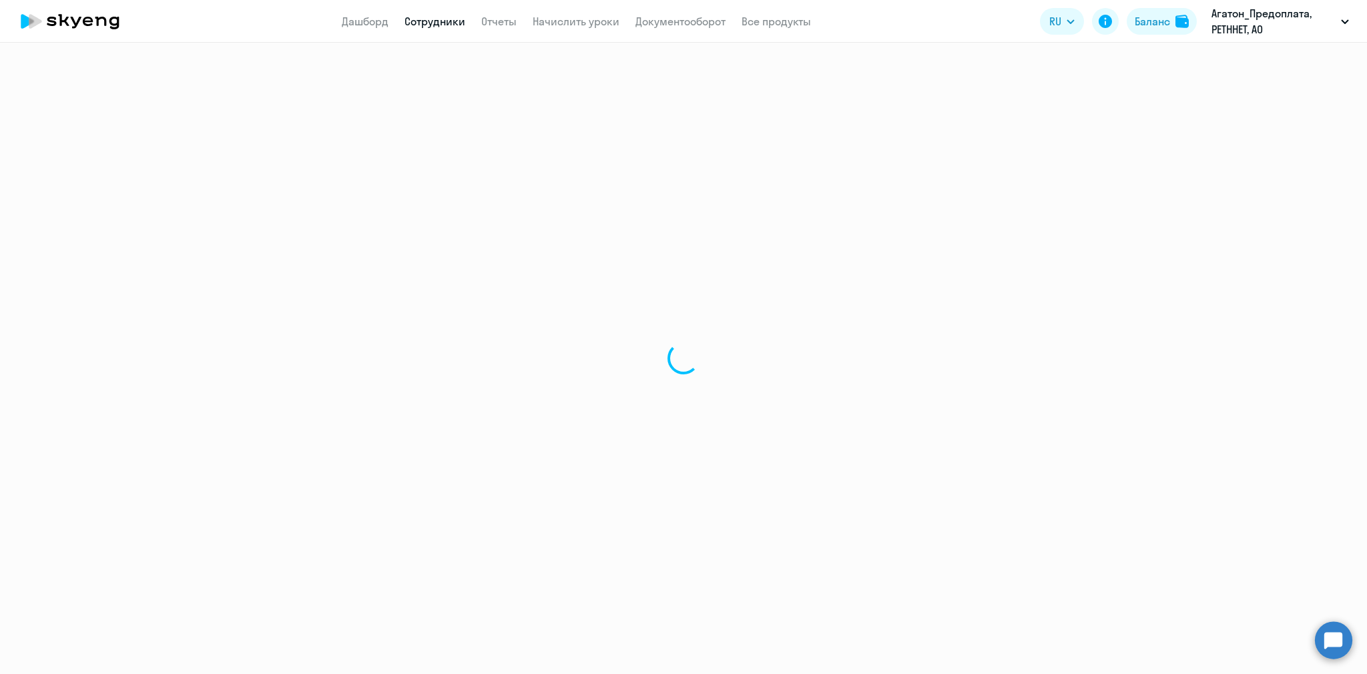
select select "english"
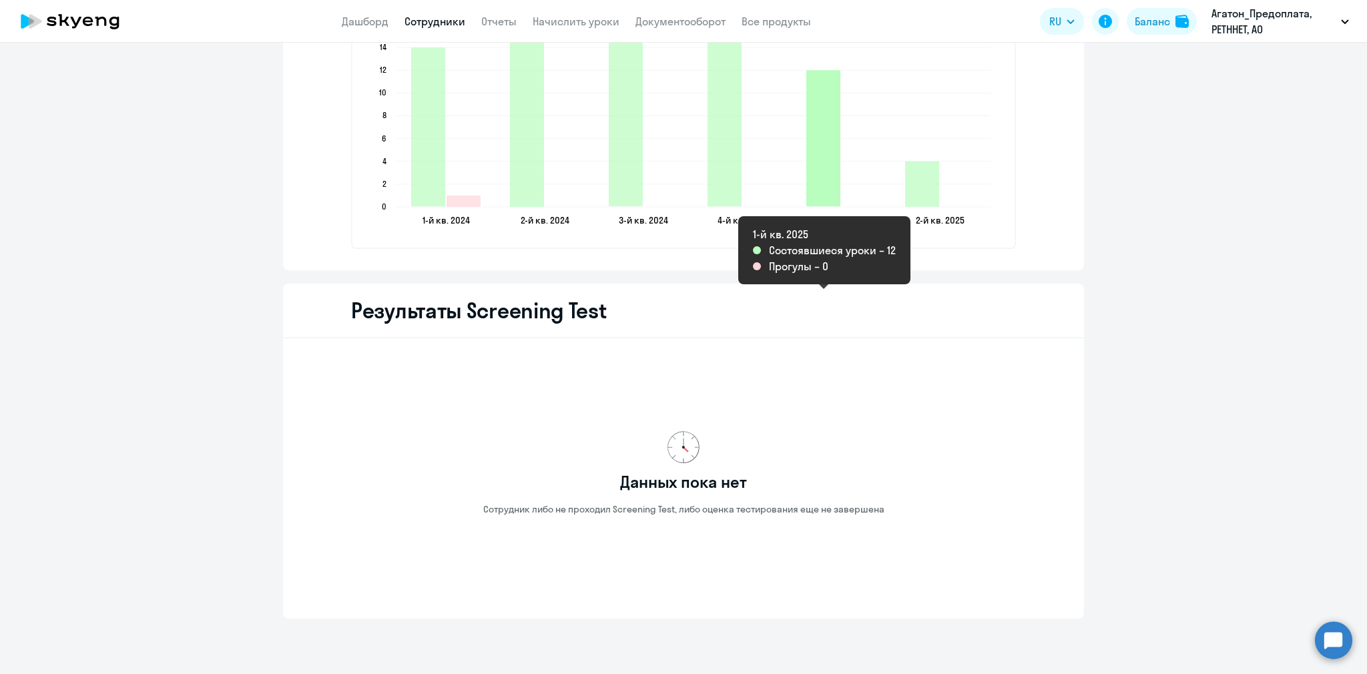
scroll to position [2076, 0]
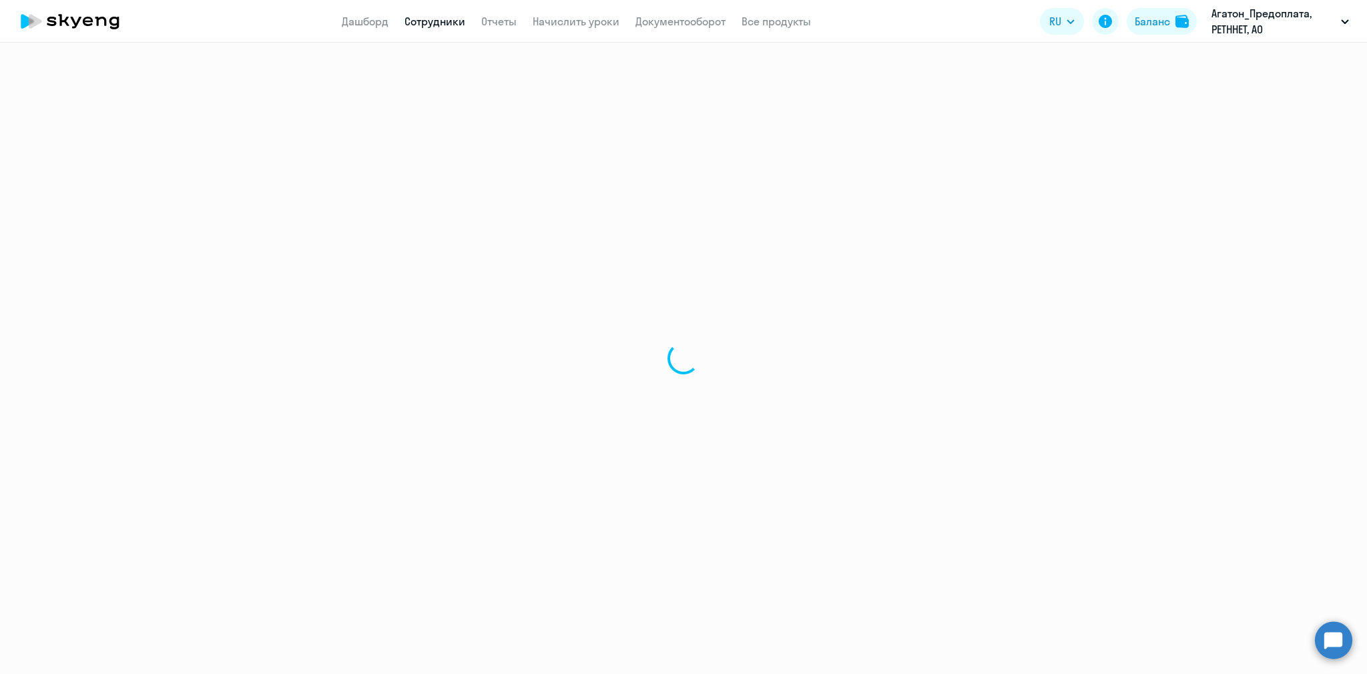
select select "30"
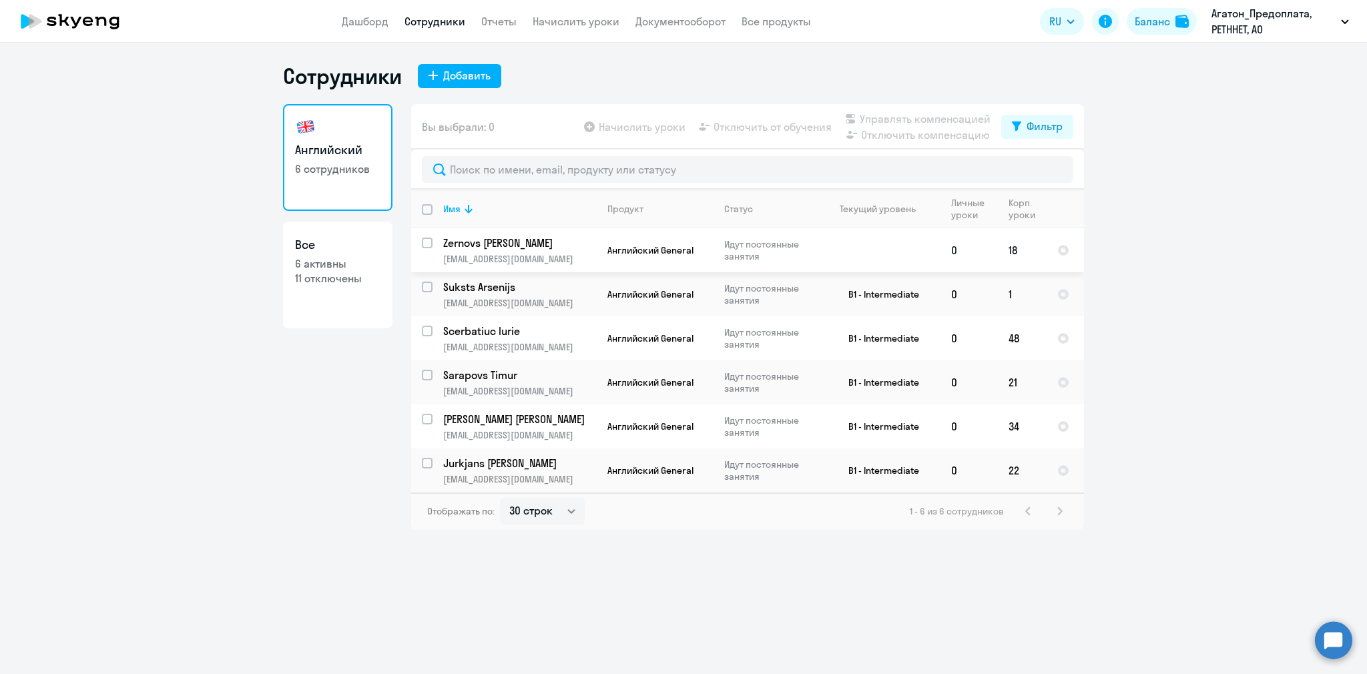
click at [854, 244] on td at bounding box center [878, 250] width 124 height 44
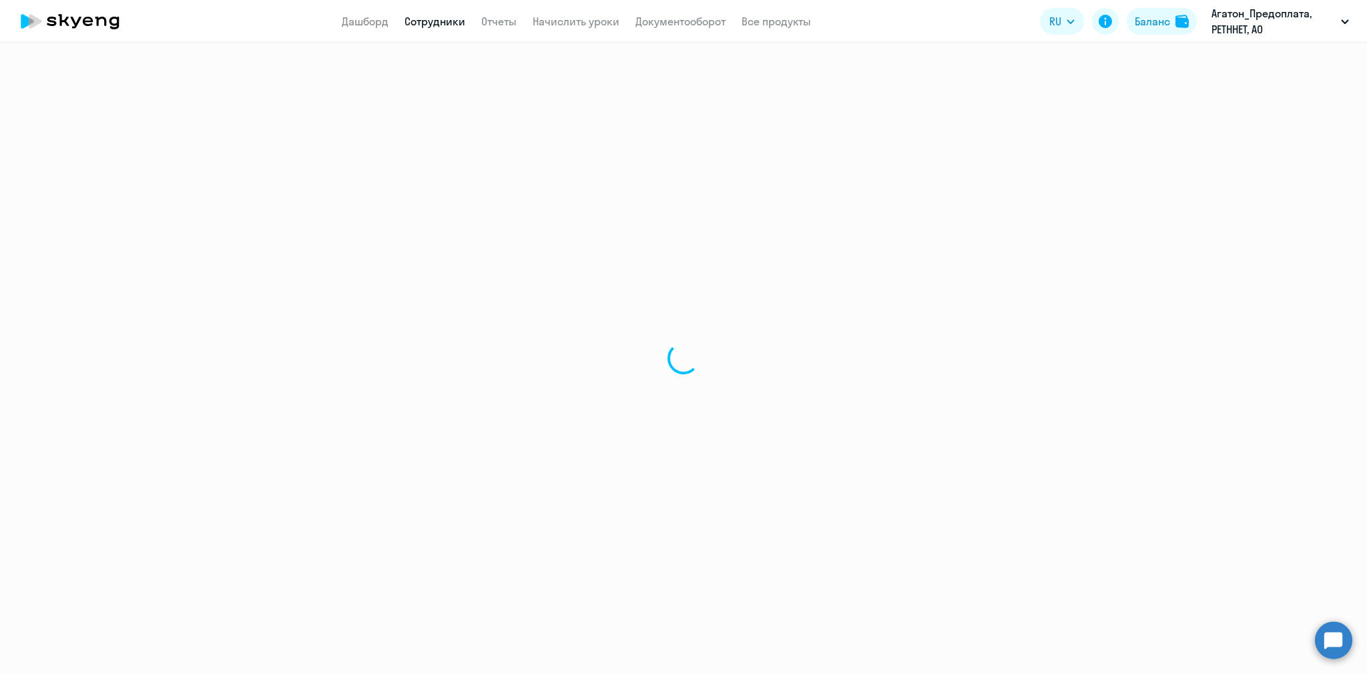
select select "english"
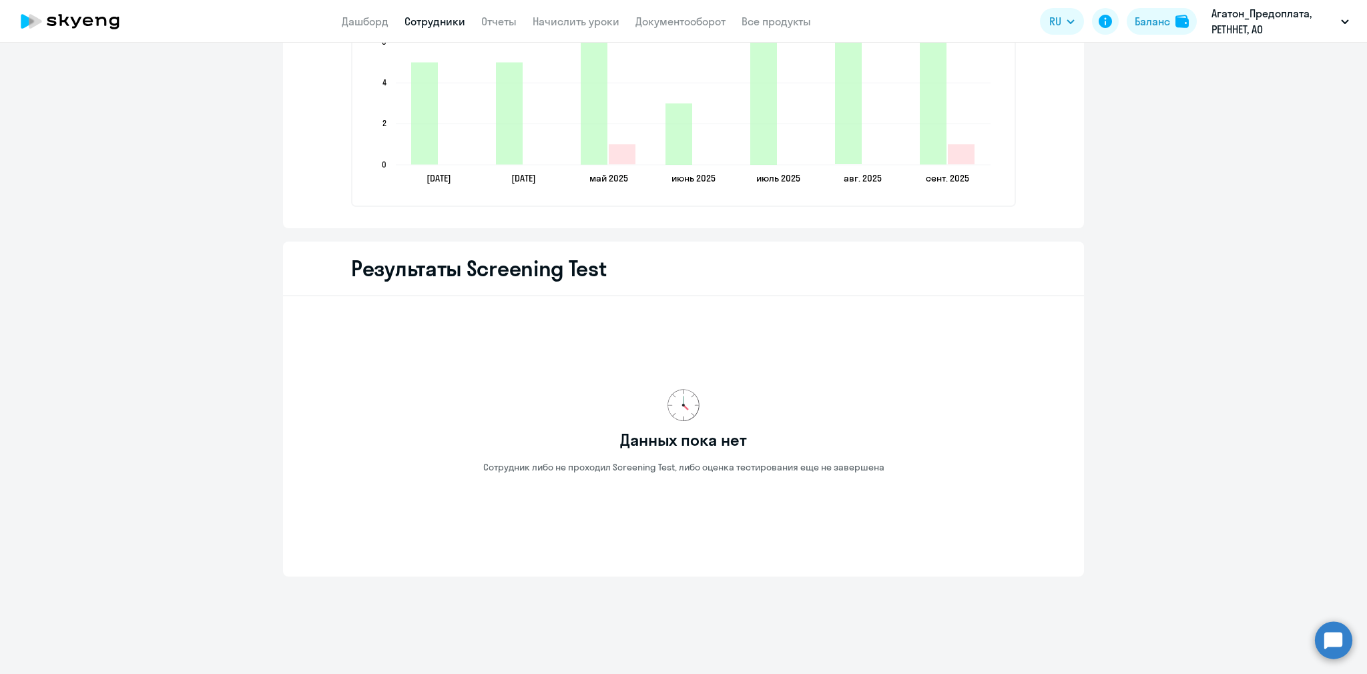
select select "30"
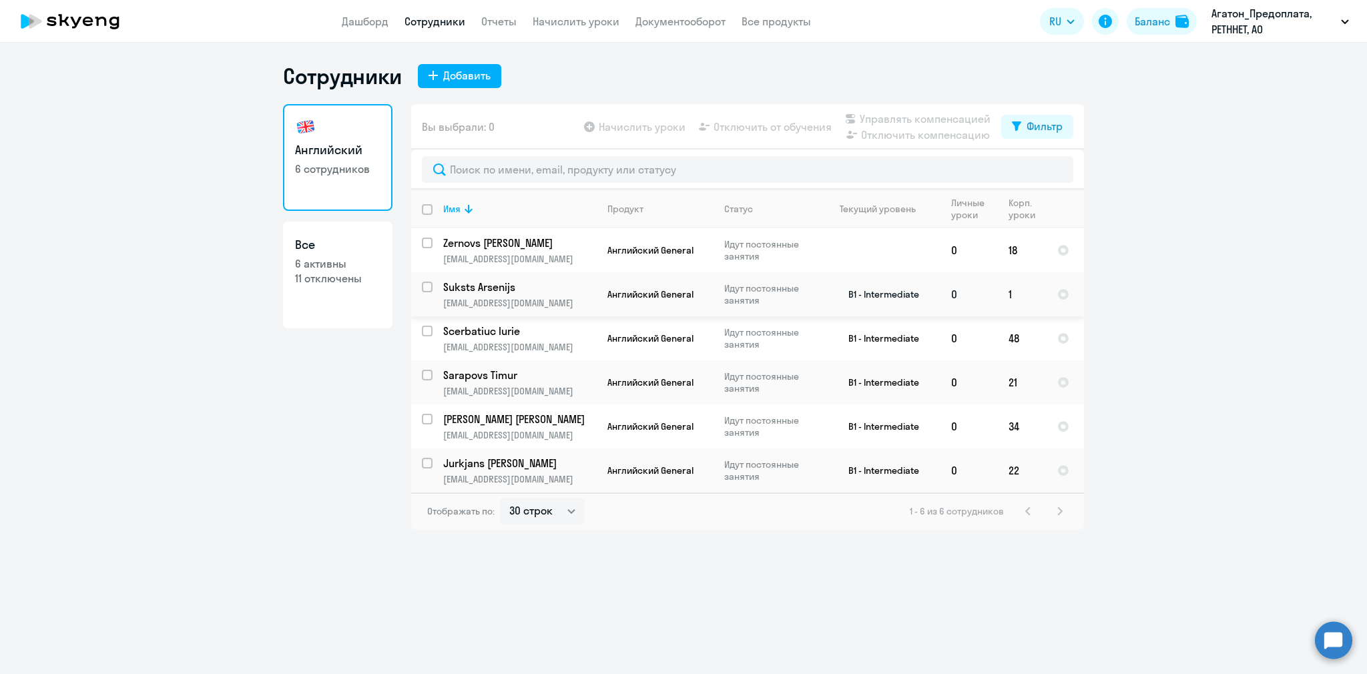
click at [821, 290] on td "B1 - Intermediate" at bounding box center [878, 294] width 124 height 44
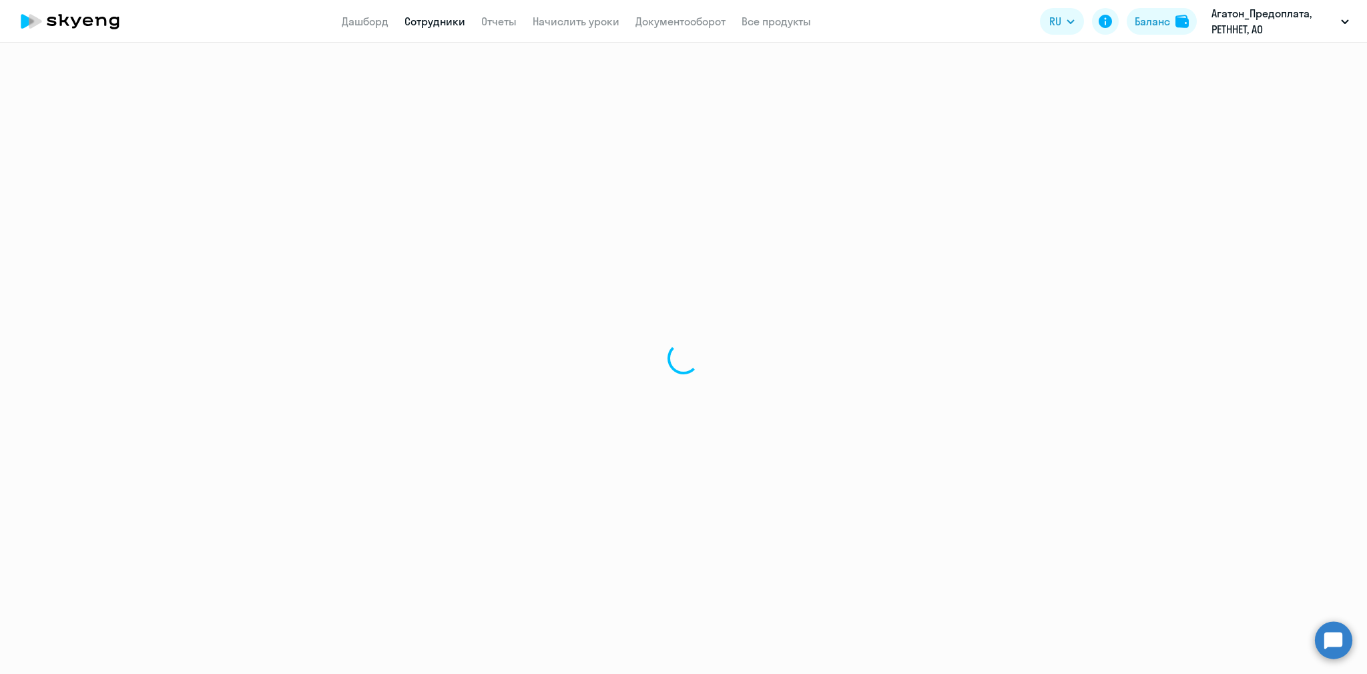
select select "english"
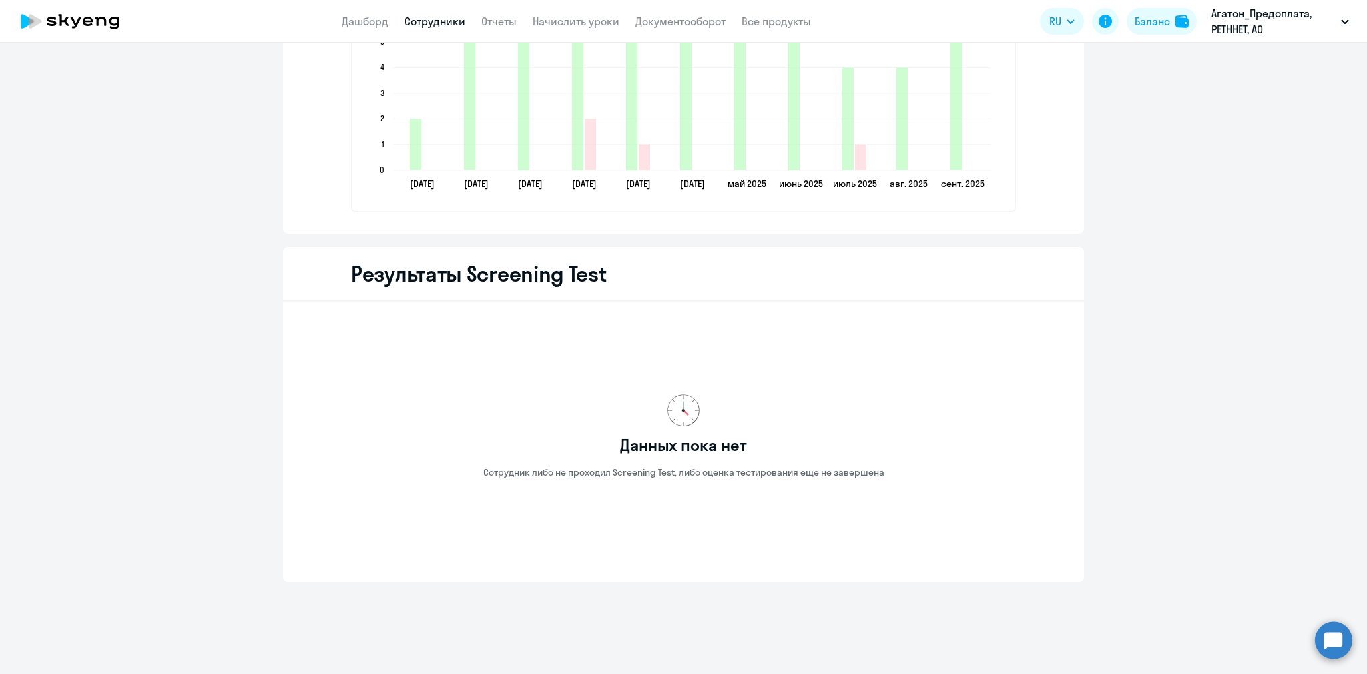
select select "30"
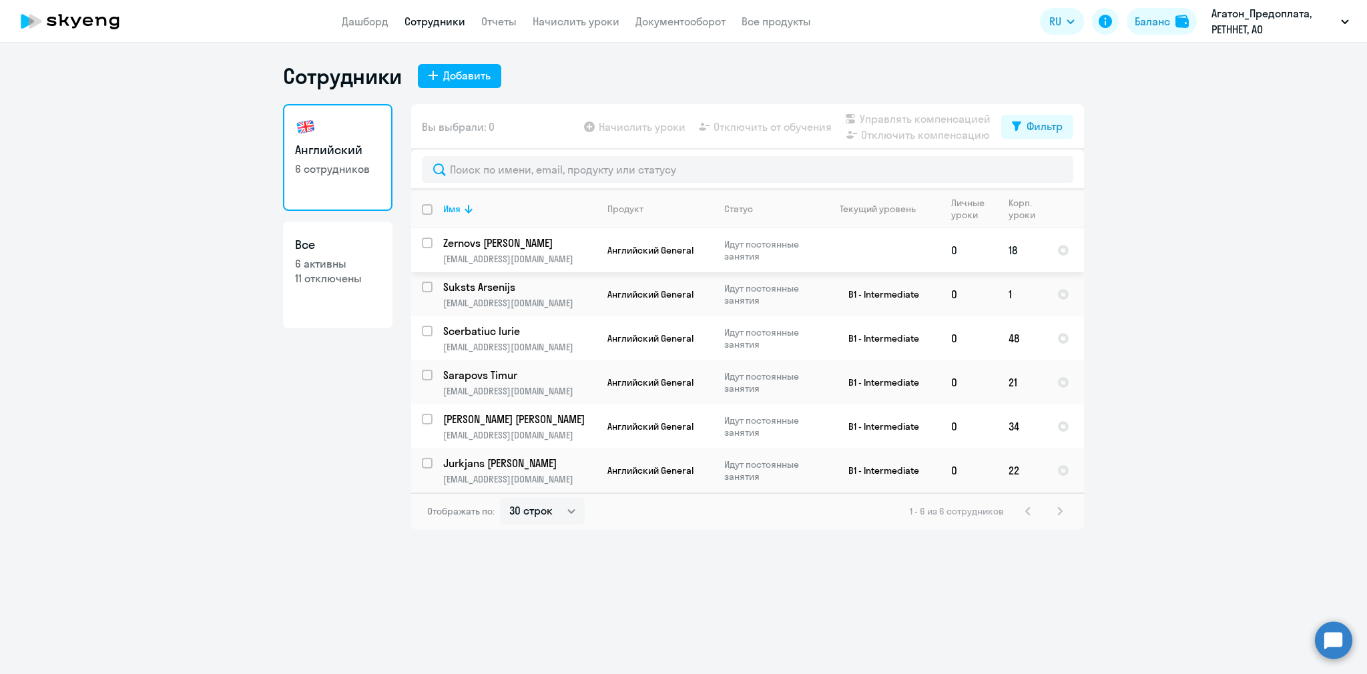
click at [824, 243] on td at bounding box center [878, 250] width 124 height 44
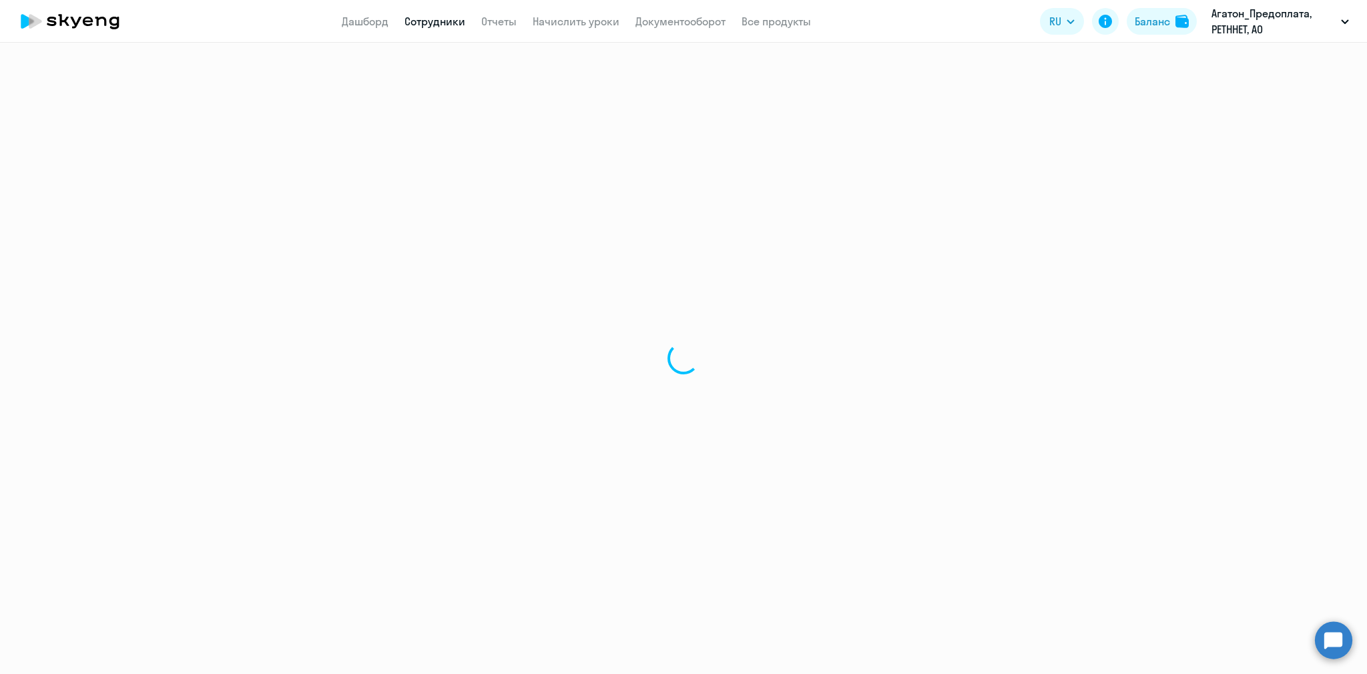
select select "english"
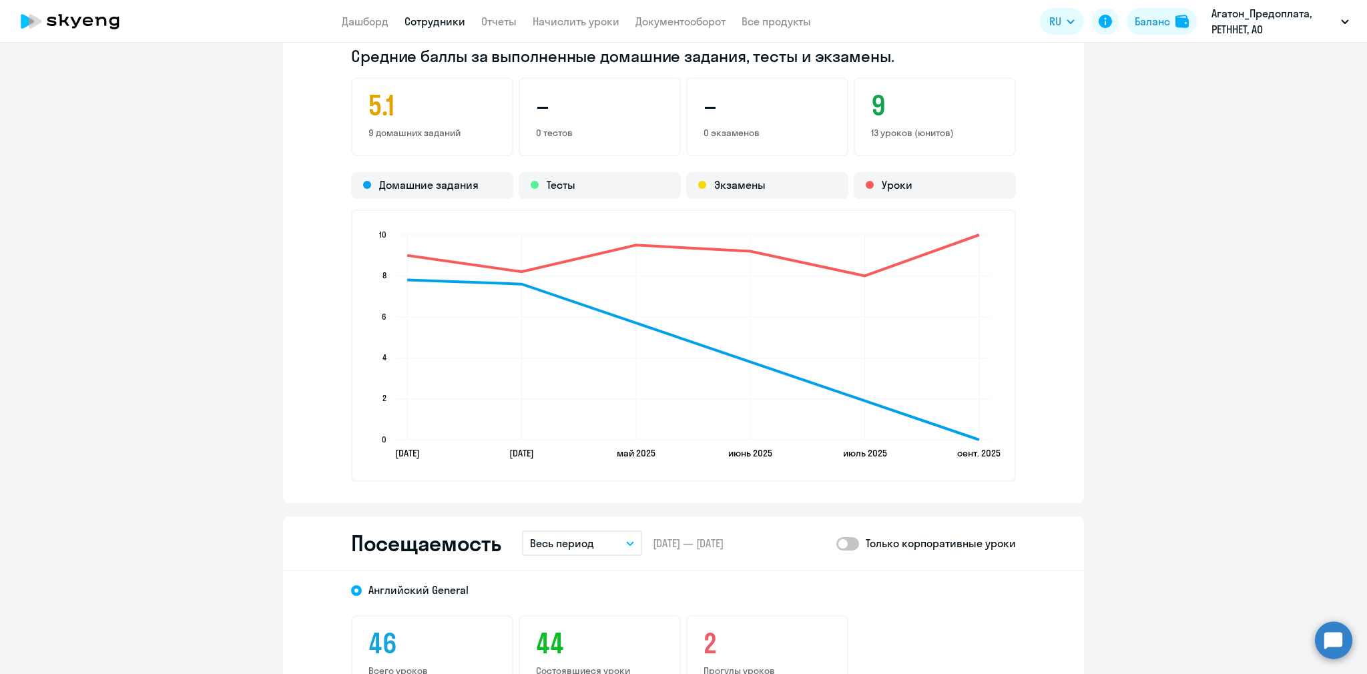
scroll to position [1384, 0]
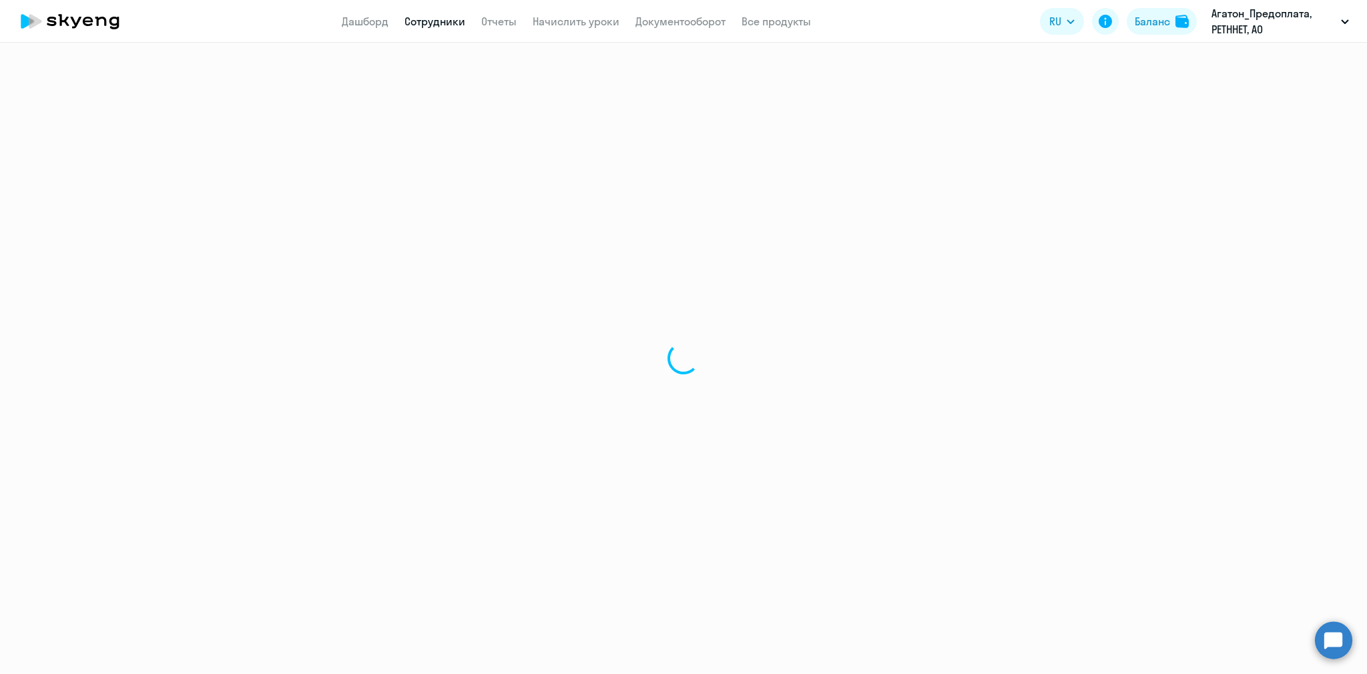
select select "30"
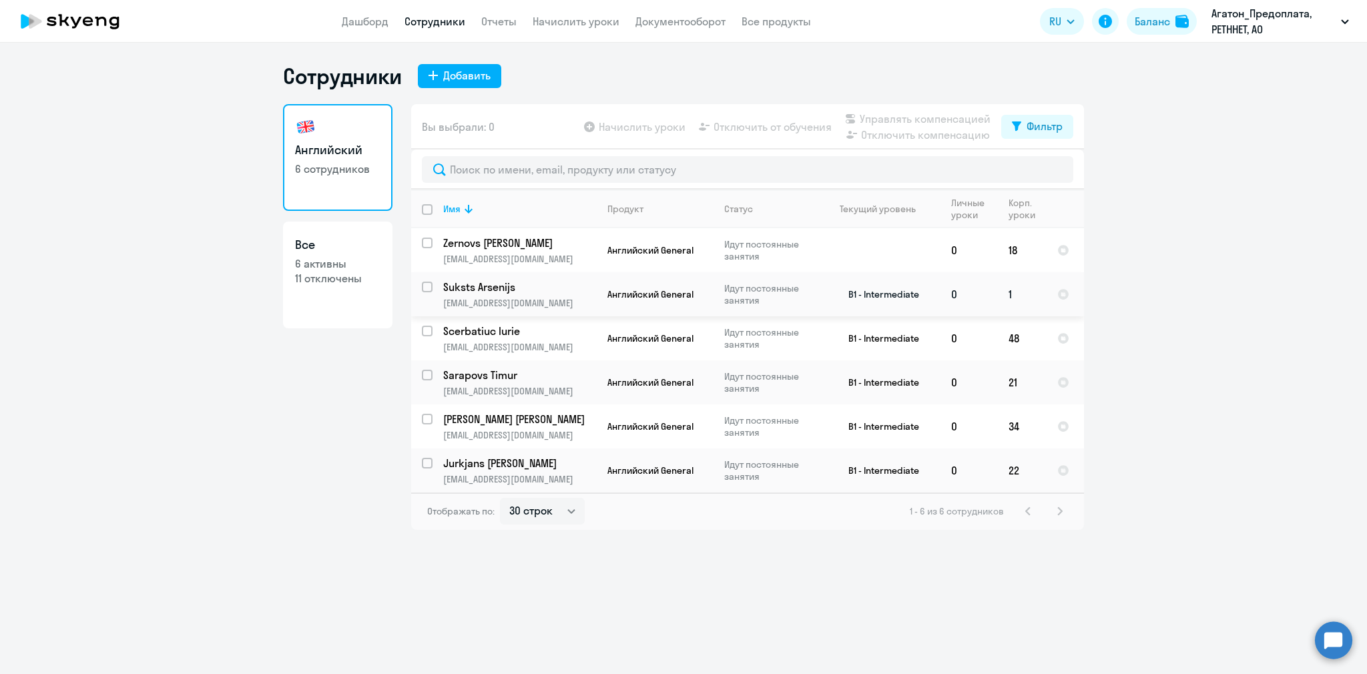
click at [842, 295] on td "B1 - Intermediate" at bounding box center [878, 294] width 124 height 44
select select "english"
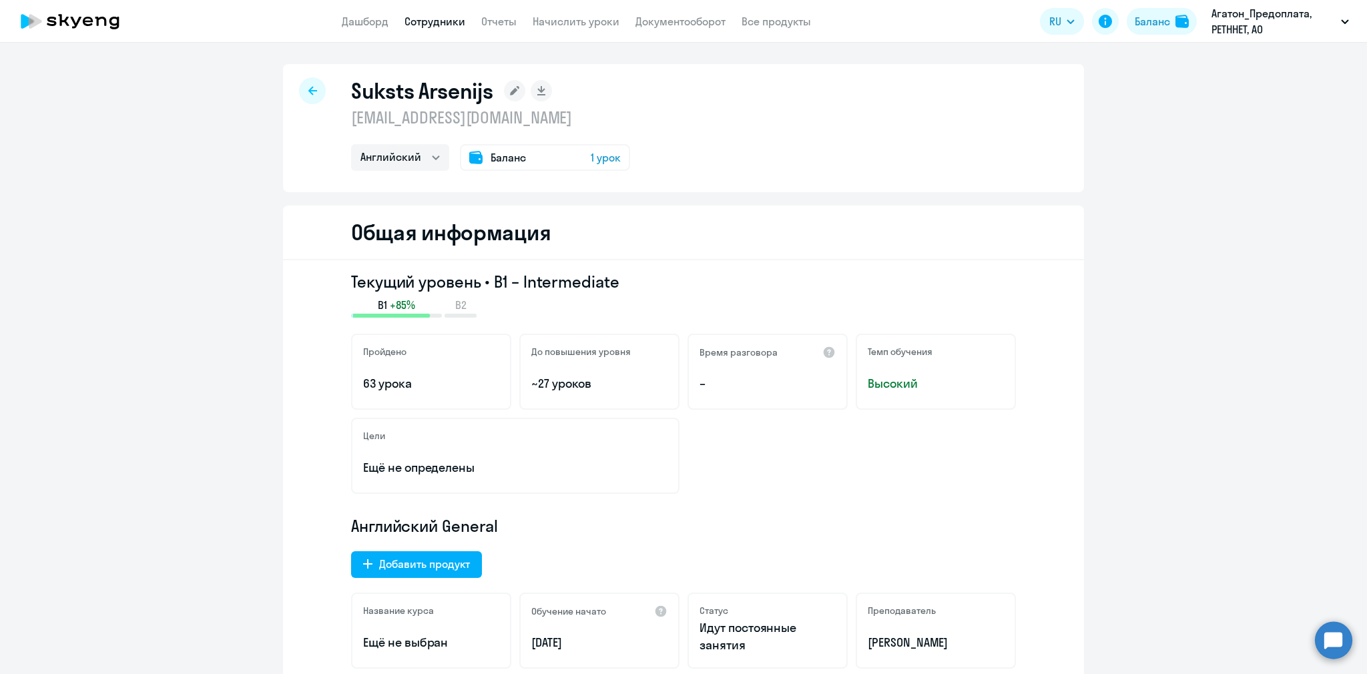
select select "30"
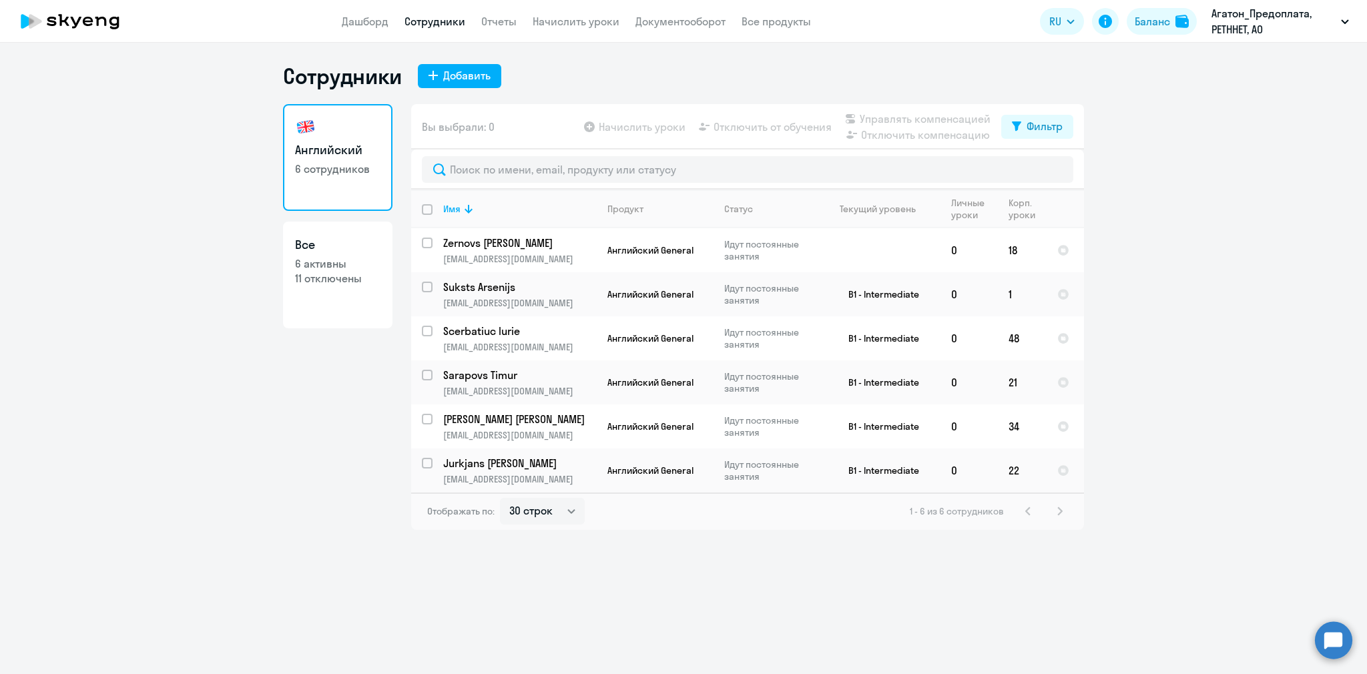
click at [371, 253] on h3 "Все" at bounding box center [337, 244] width 85 height 17
select select "30"
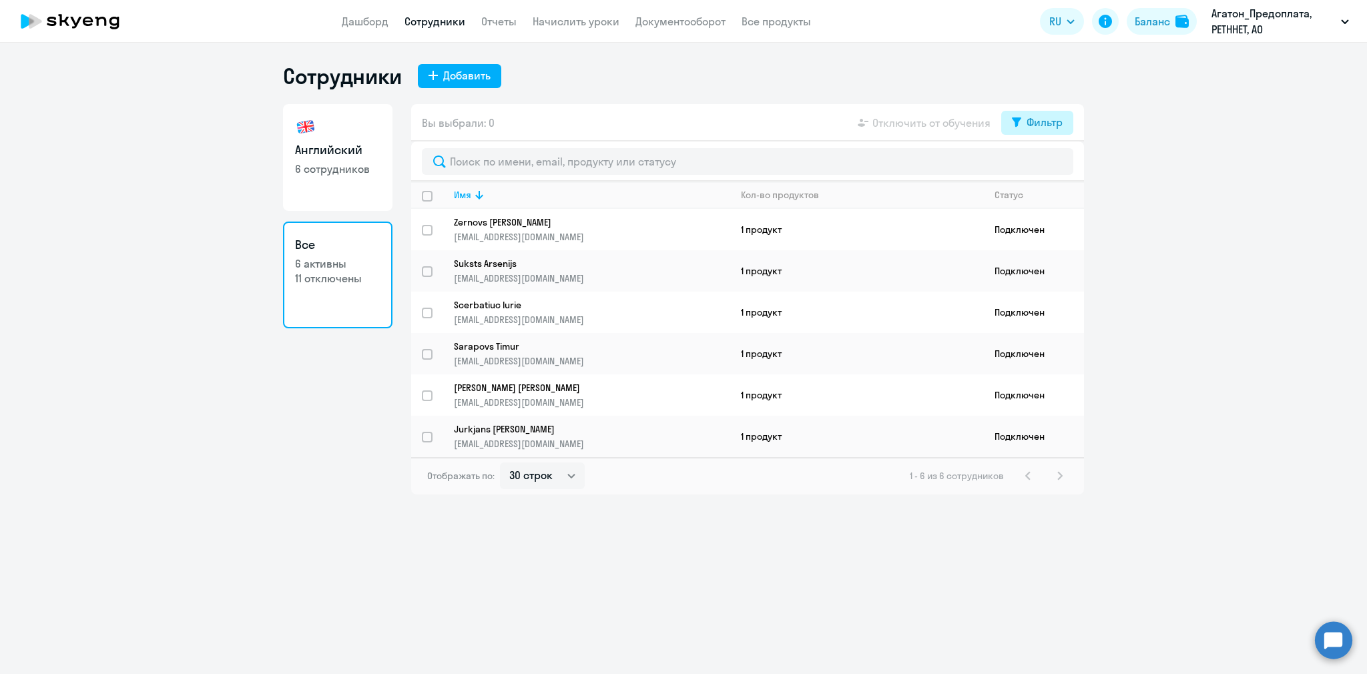
click at [1057, 125] on div "Фильтр" at bounding box center [1045, 122] width 36 height 16
click at [1060, 166] on span at bounding box center [1051, 166] width 23 height 13
click at [1040, 166] on input "checkbox" at bounding box center [1039, 166] width 1 height 1
checkbox input "true"
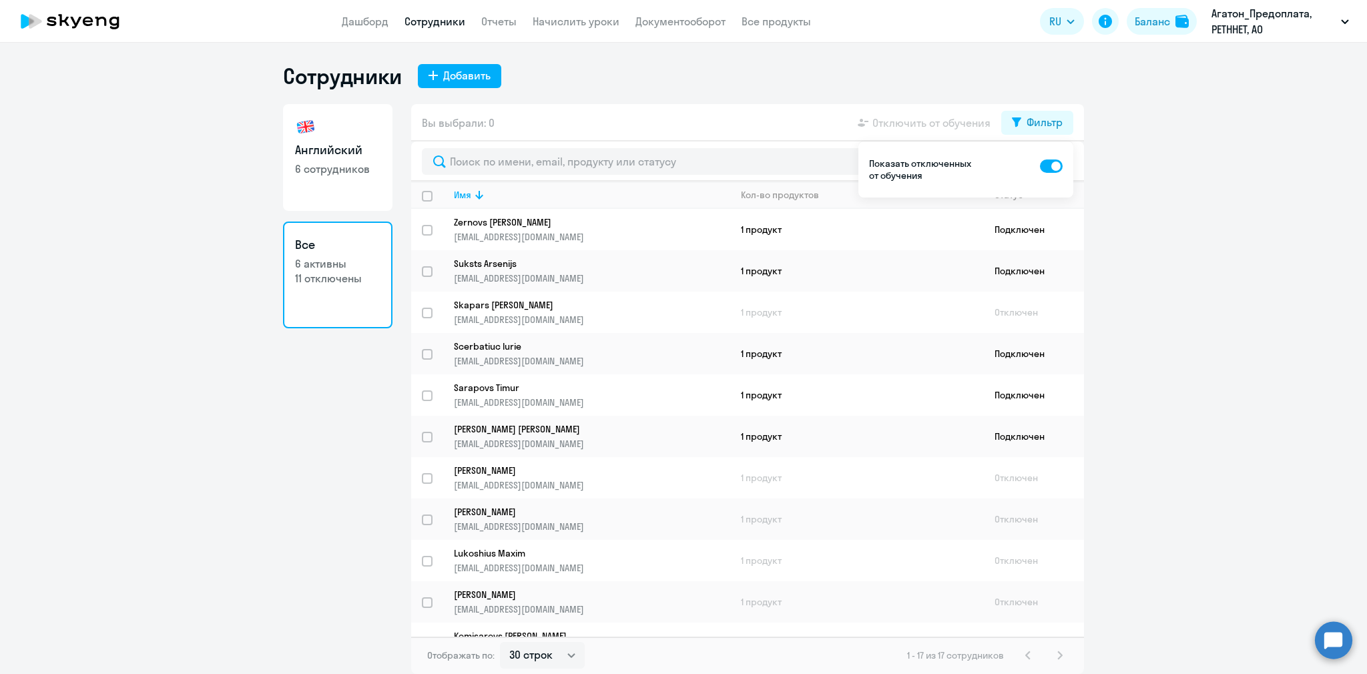
click at [1187, 211] on ng-component "Сотрудники Добавить Английский 6 сотрудников Все 6 активны 11 отключены Вы выбр…" at bounding box center [683, 368] width 1367 height 611
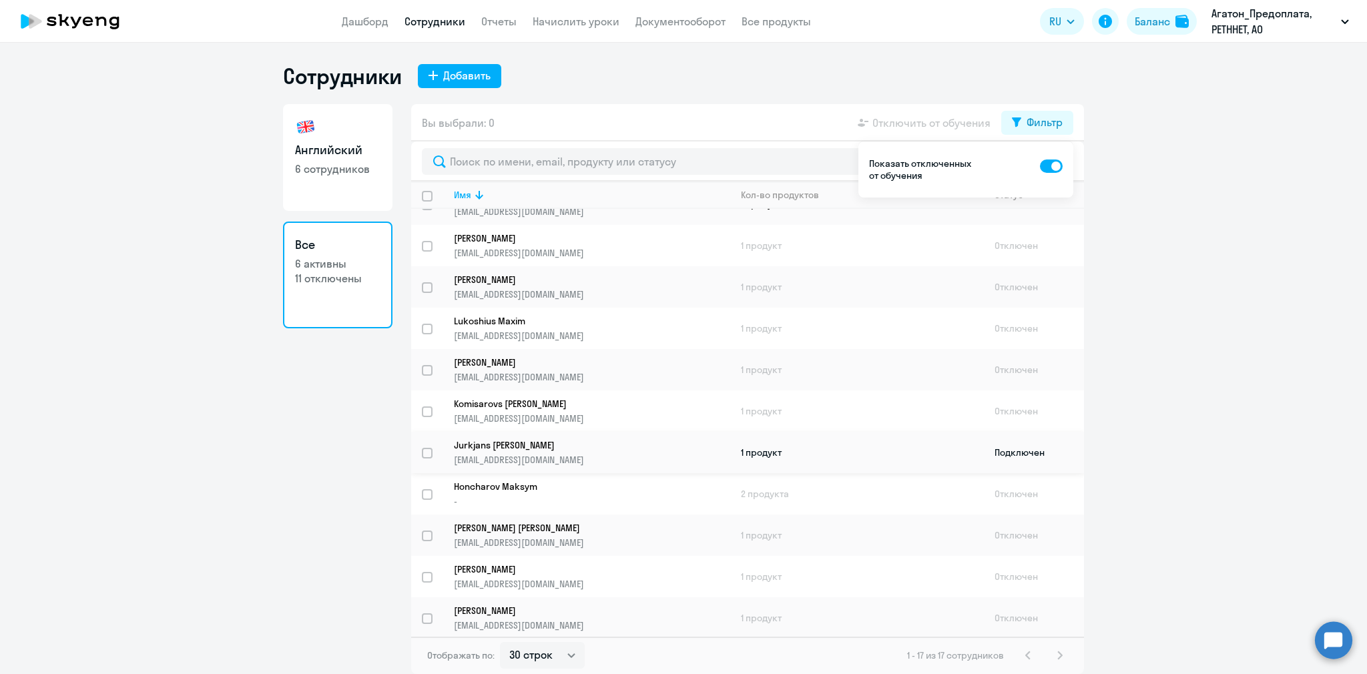
scroll to position [259, 0]
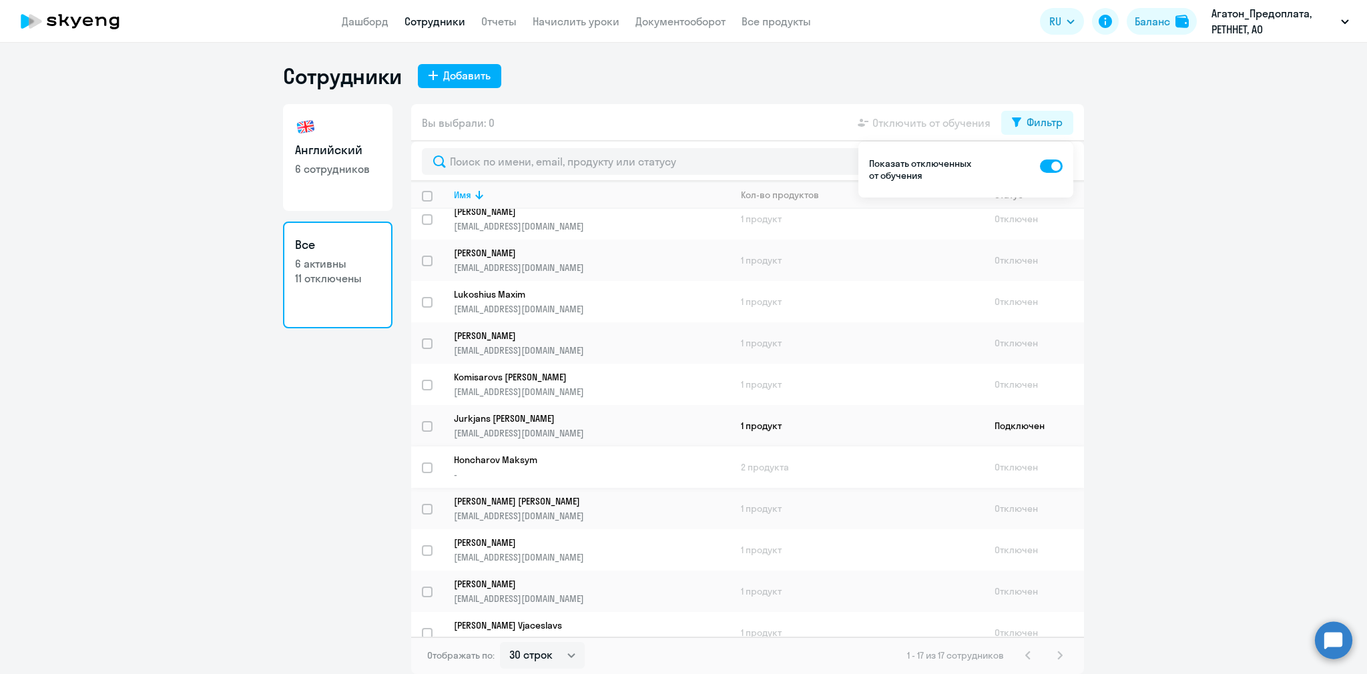
click at [654, 477] on p "-" at bounding box center [592, 475] width 276 height 12
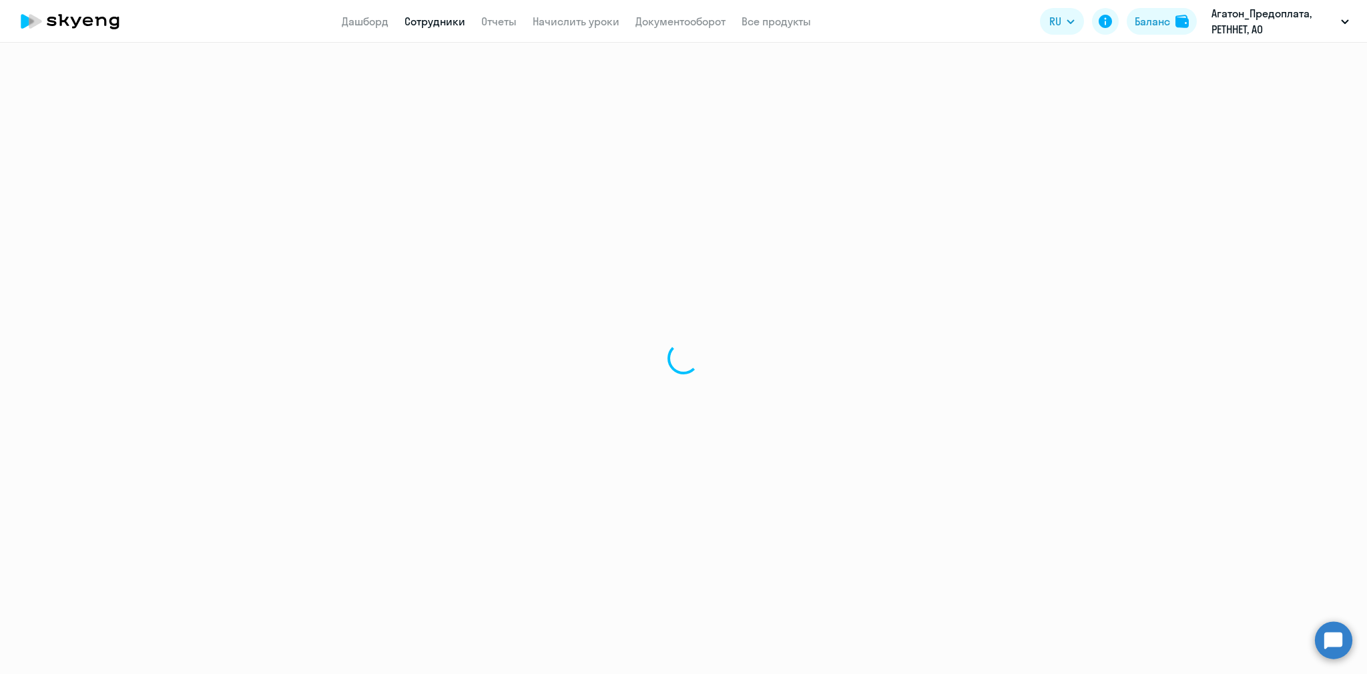
select select "english"
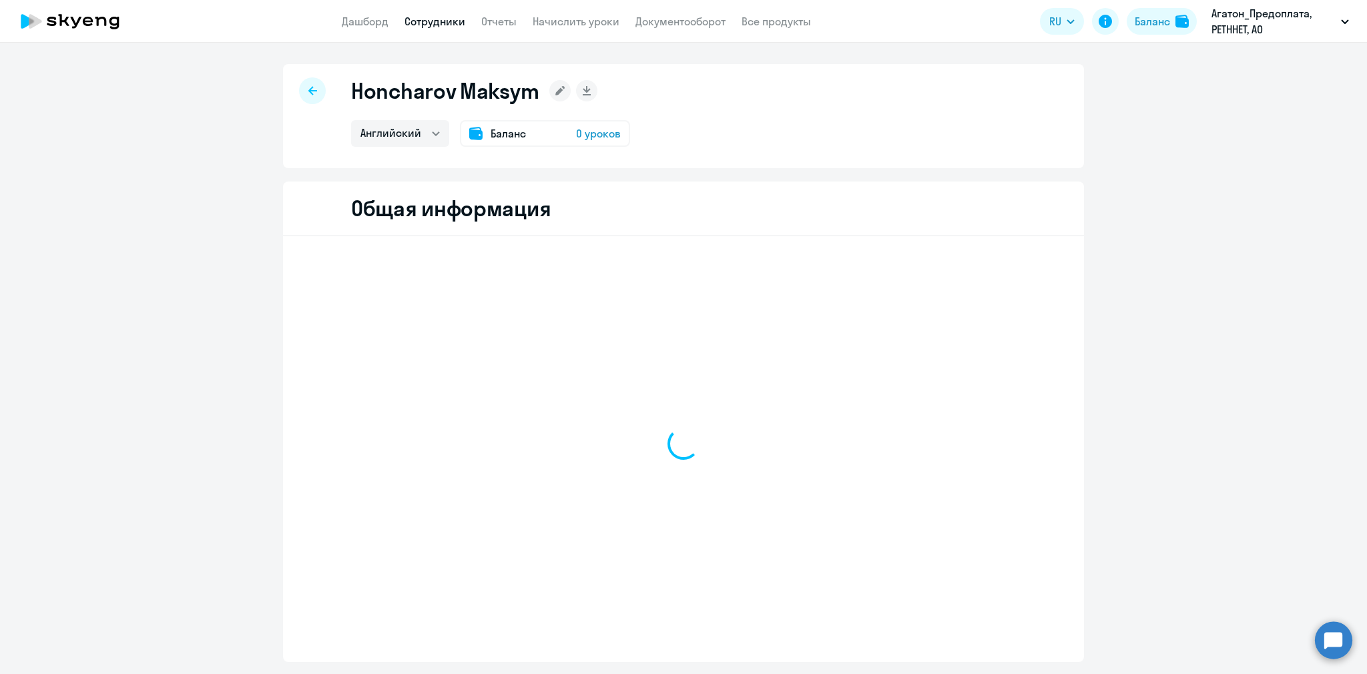
click at [322, 85] on div at bounding box center [312, 90] width 27 height 27
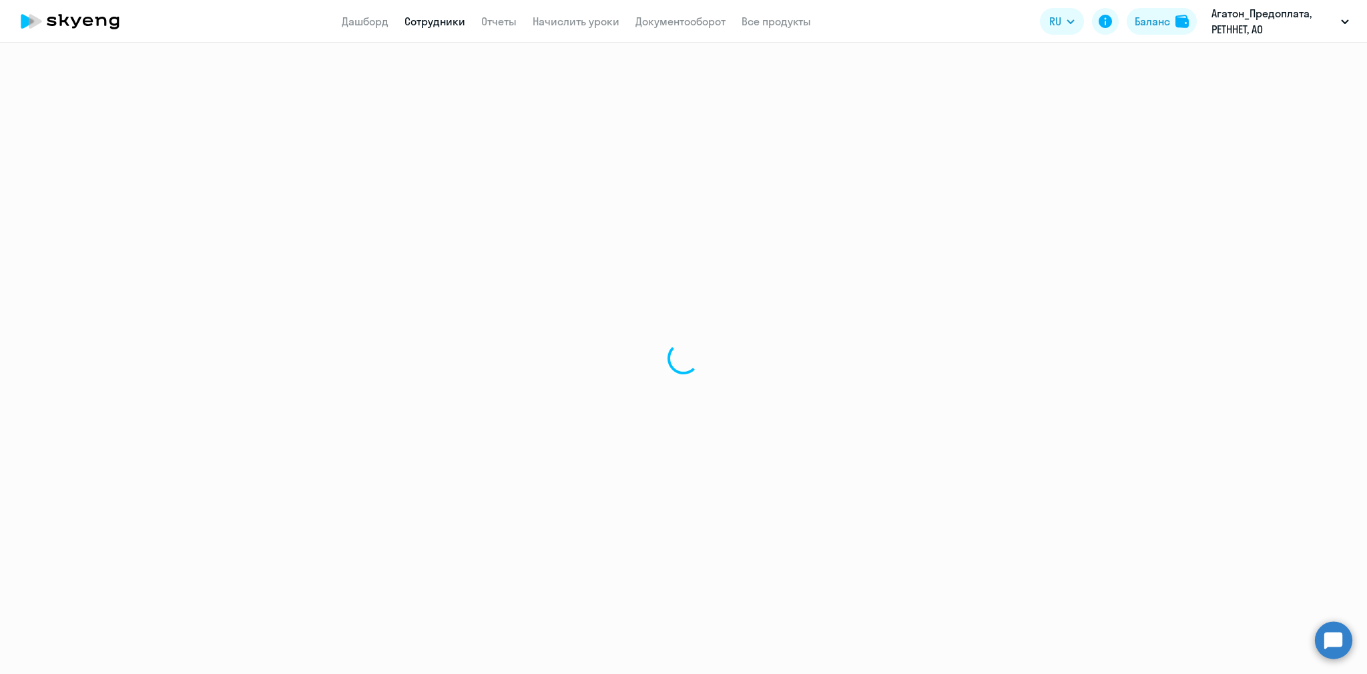
select select "30"
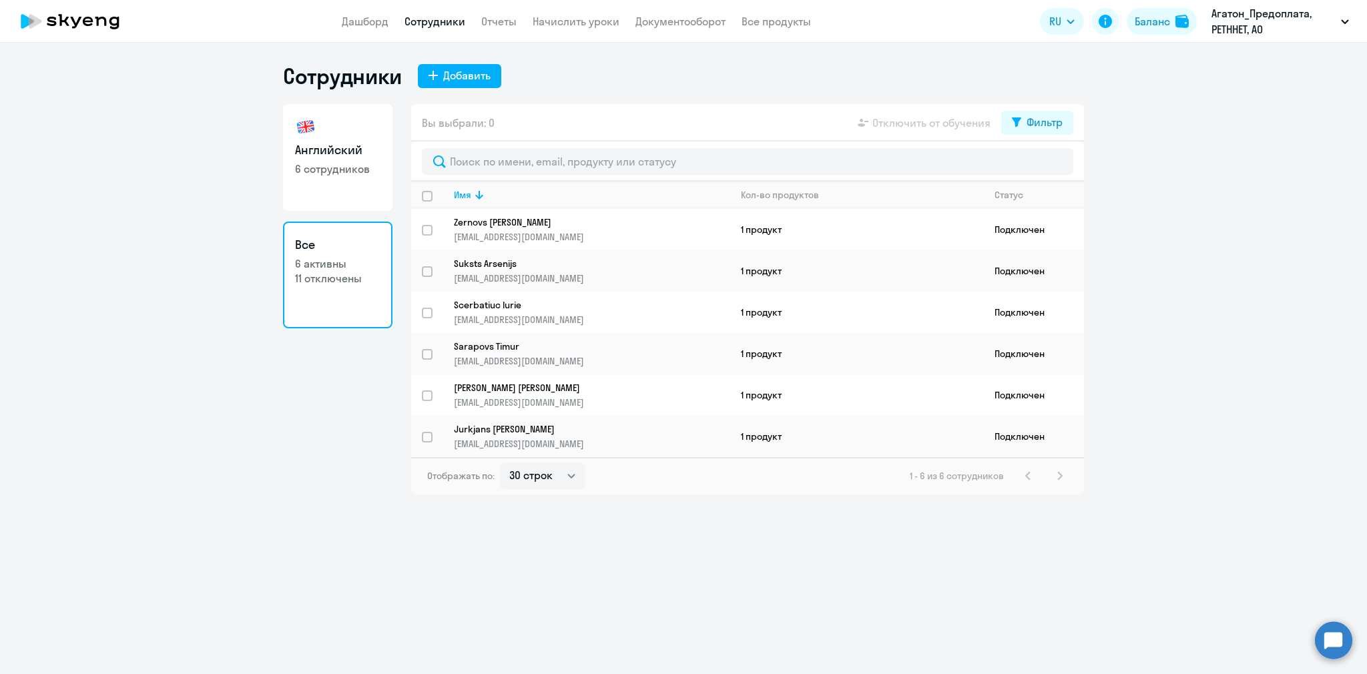
click at [429, 22] on link "Сотрудники" at bounding box center [434, 21] width 61 height 13
select select "30"
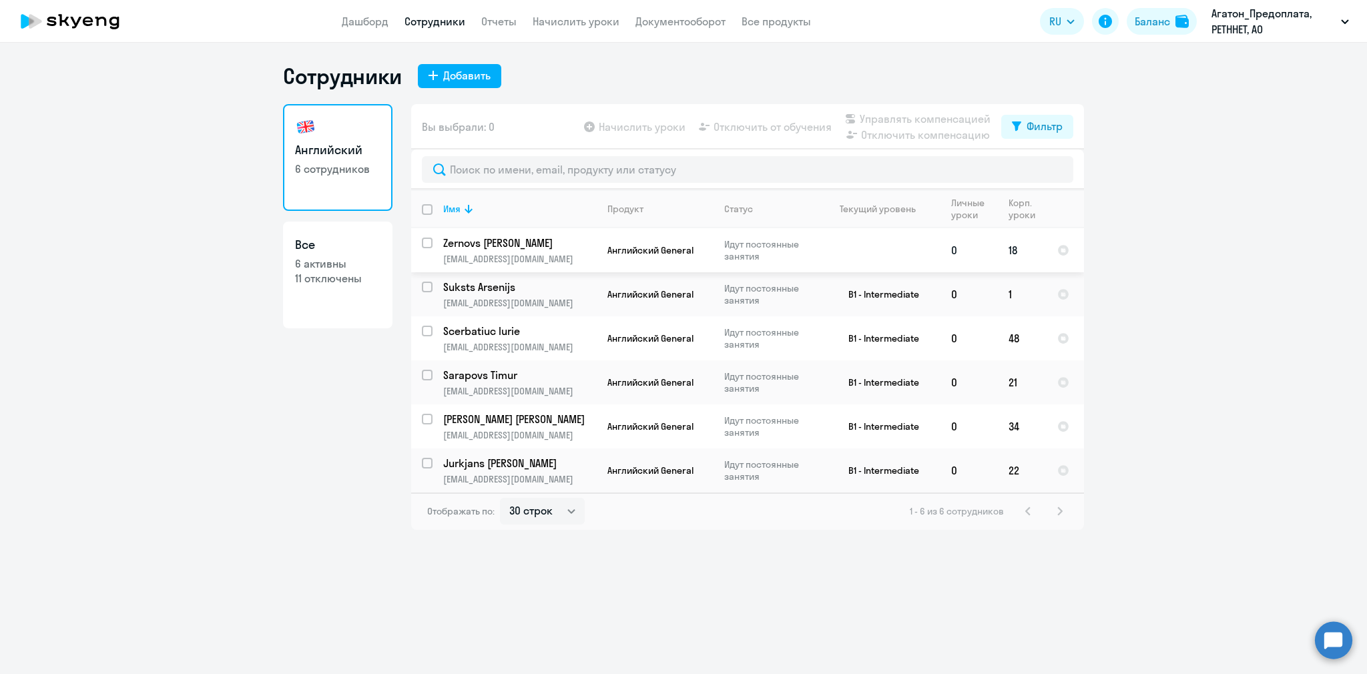
click at [866, 238] on td at bounding box center [878, 250] width 124 height 44
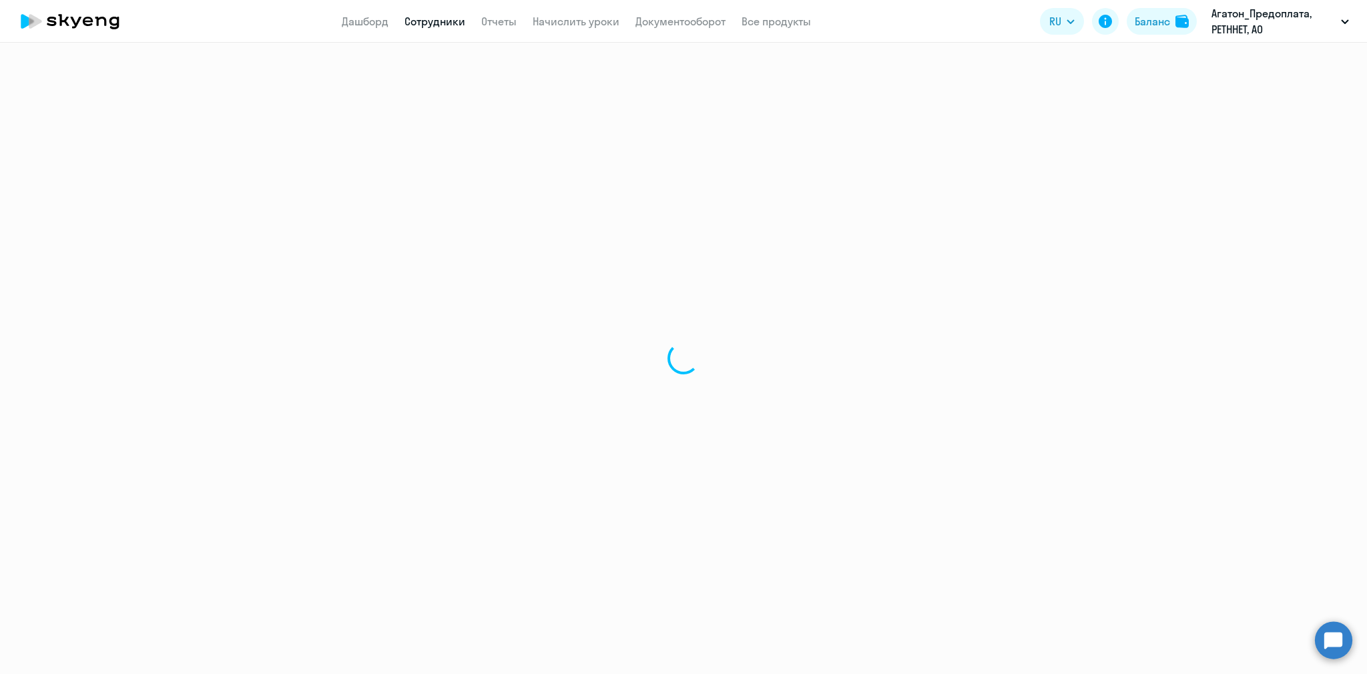
select select "english"
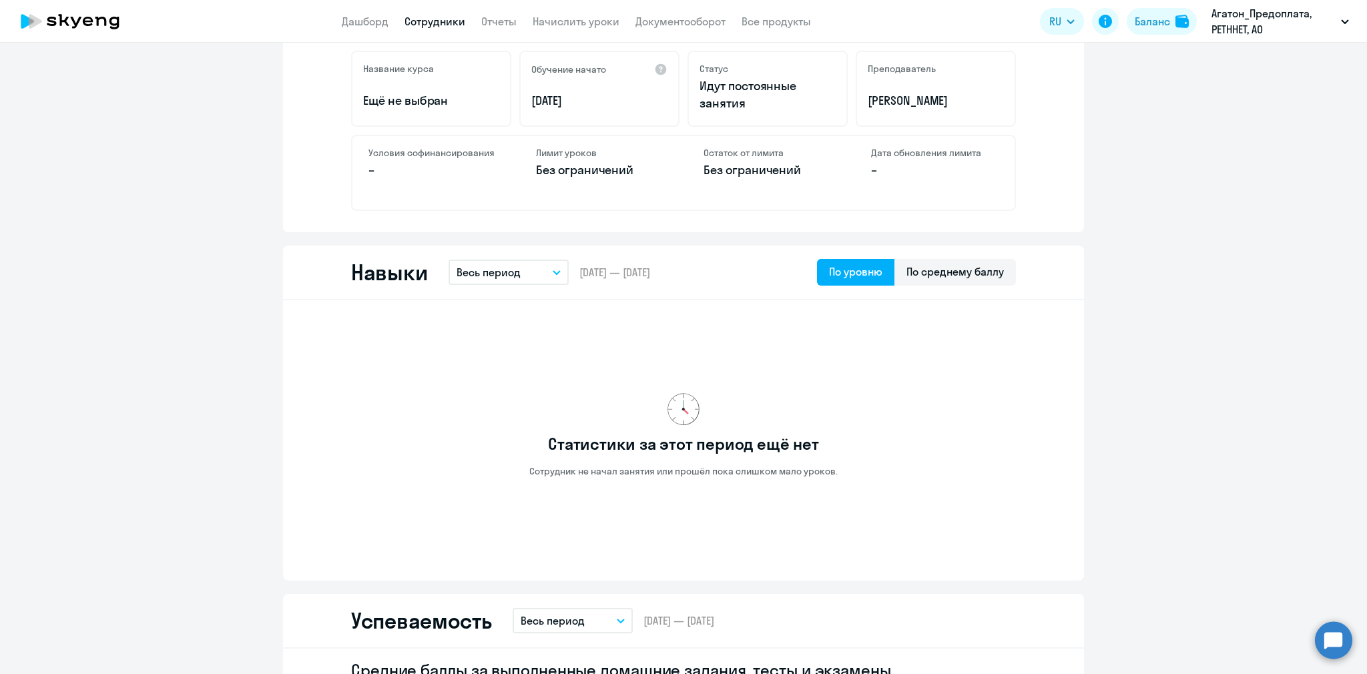
scroll to position [1124, 0]
